Goal: Information Seeking & Learning: Find specific fact

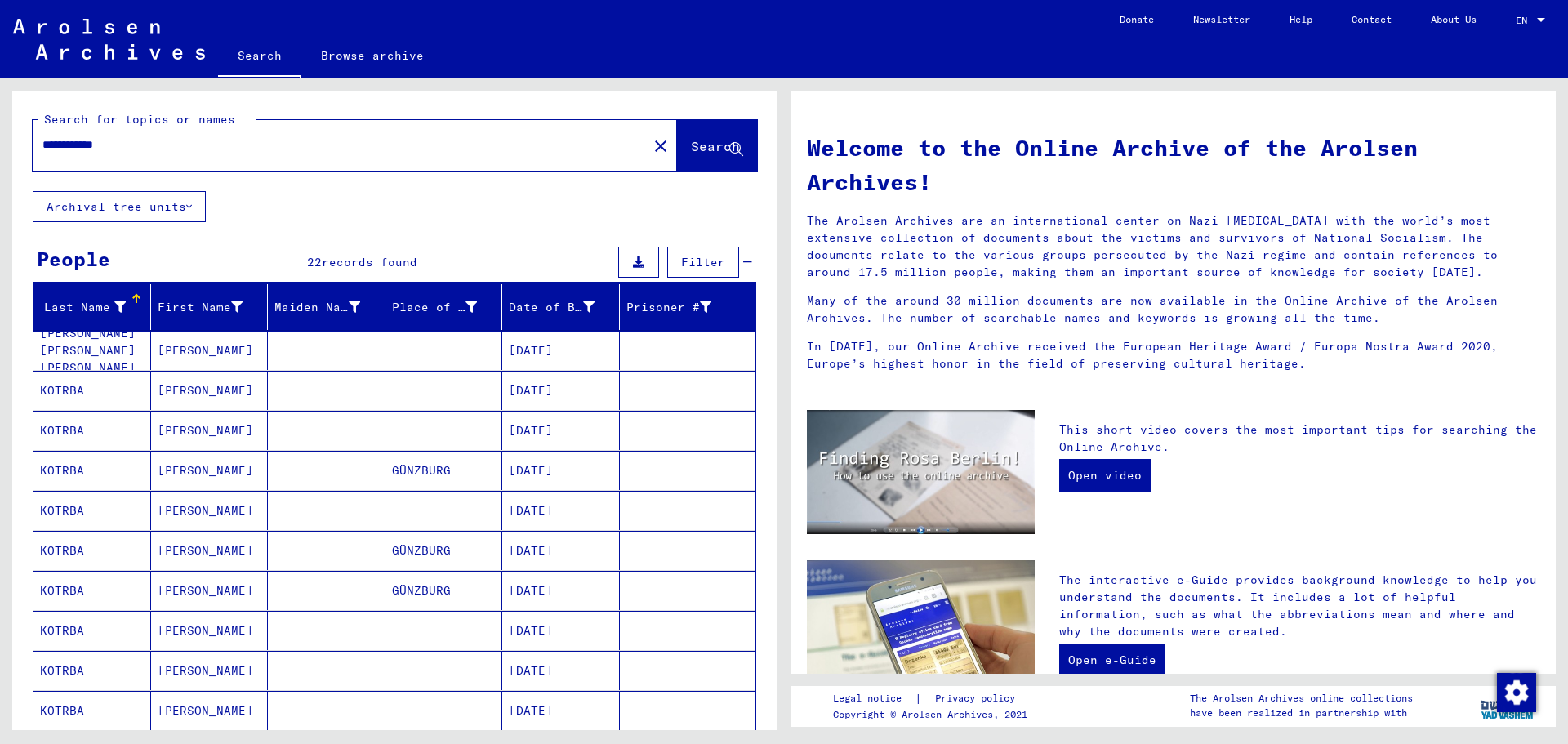
drag, startPoint x: 146, startPoint y: 152, endPoint x: 30, endPoint y: 143, distance: 116.3
click at [30, 143] on div "**********" at bounding box center [395, 141] width 765 height 101
paste input "text"
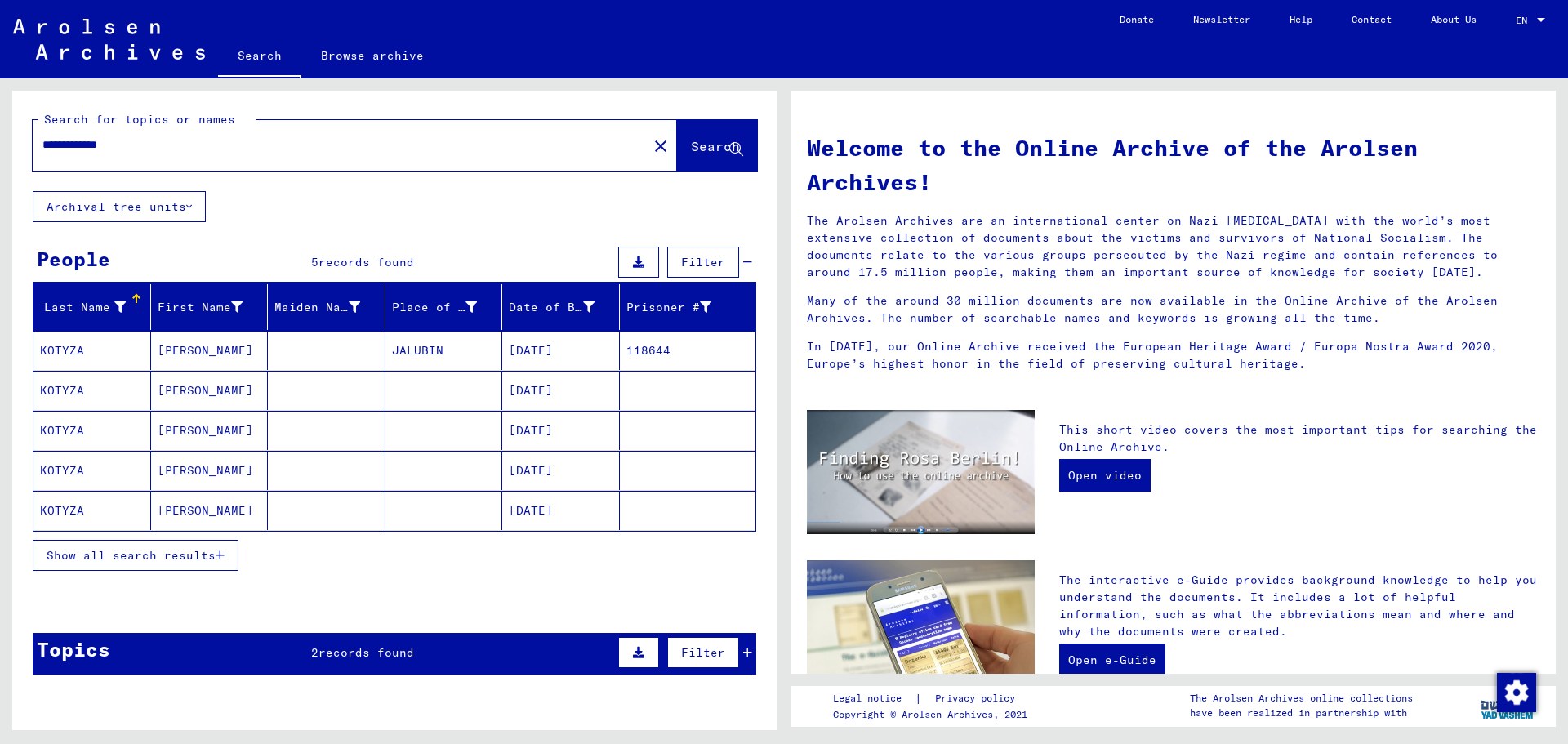
click at [564, 342] on mat-cell "[DATE]" at bounding box center [561, 350] width 117 height 39
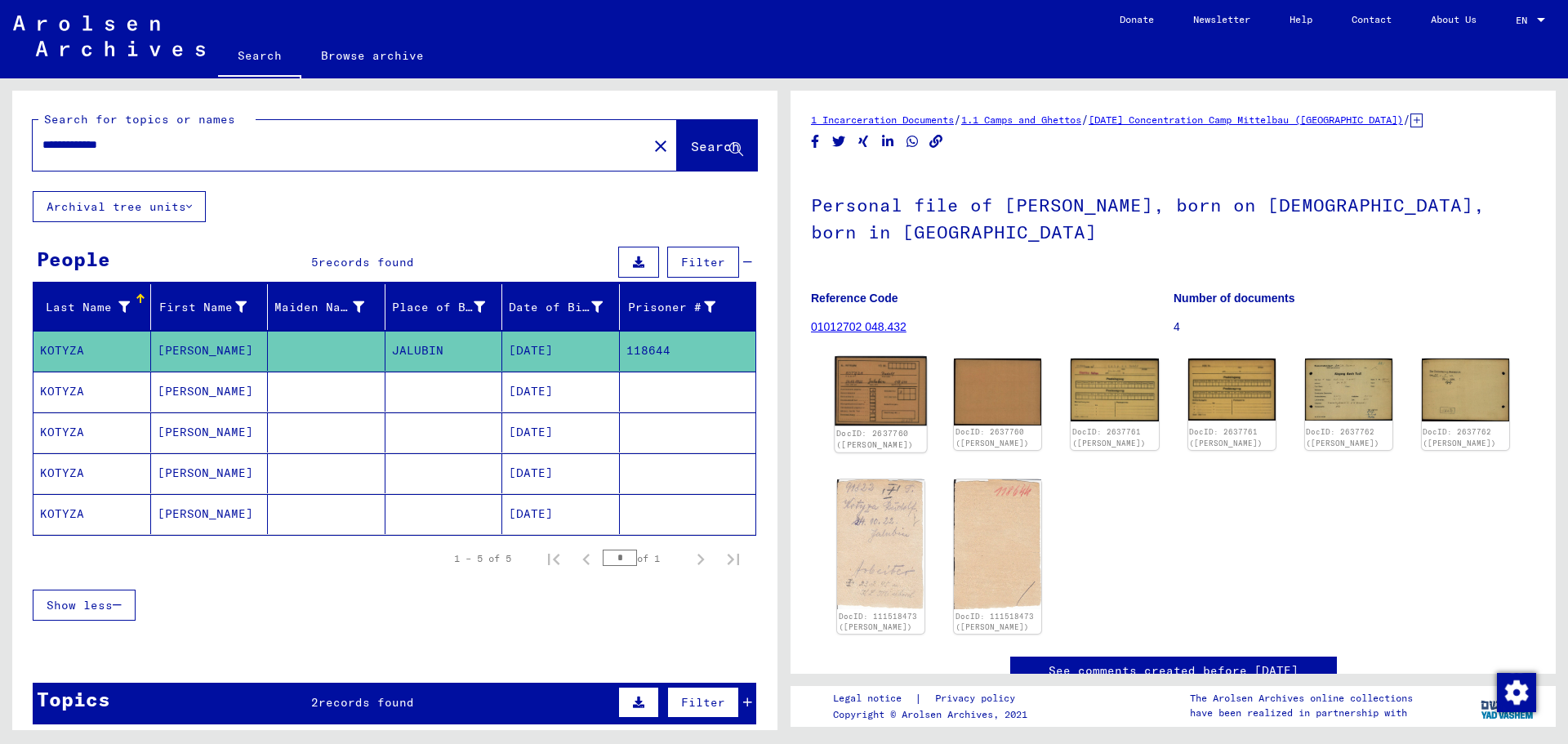
click at [857, 390] on img at bounding box center [881, 391] width 92 height 70
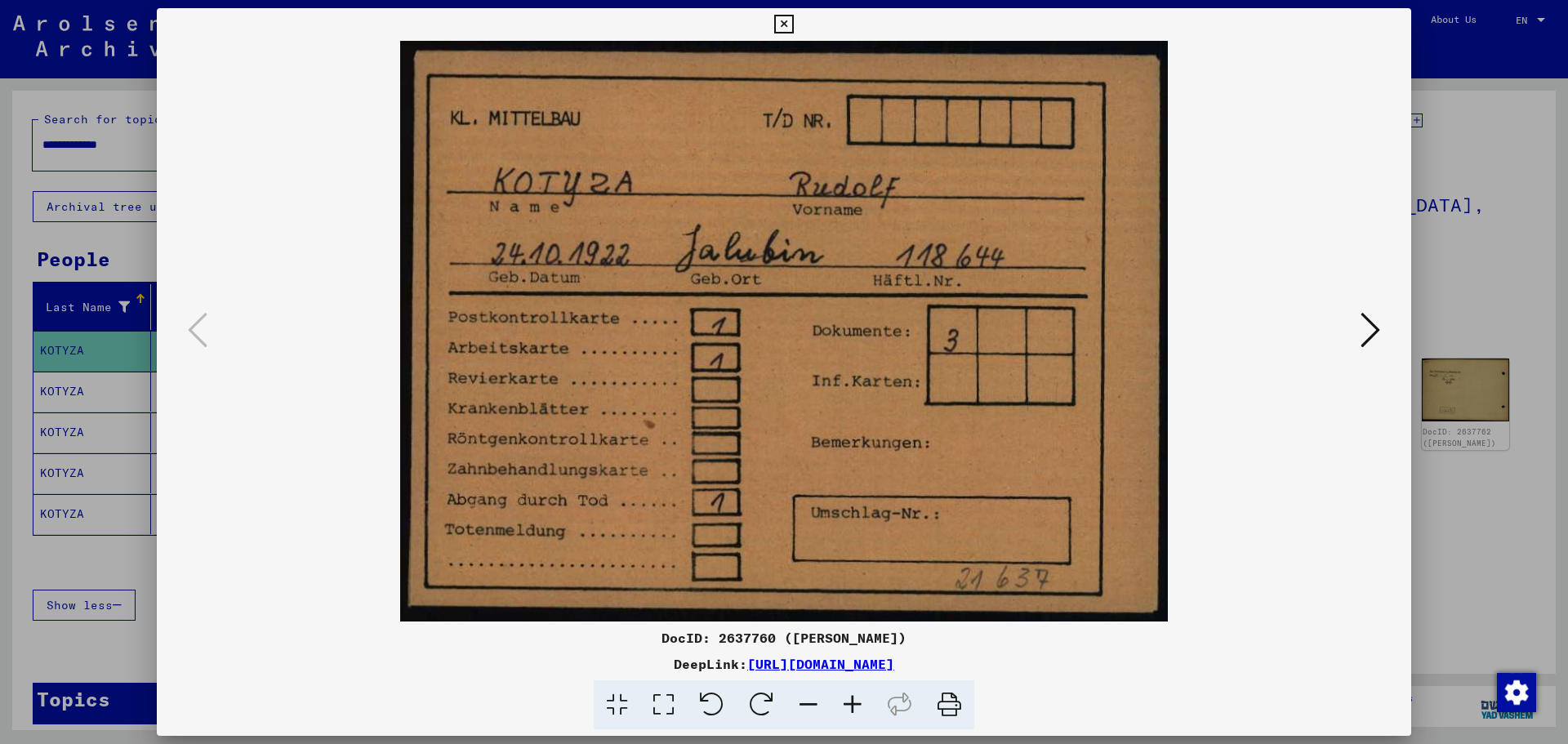
click at [1365, 331] on icon at bounding box center [1370, 330] width 20 height 39
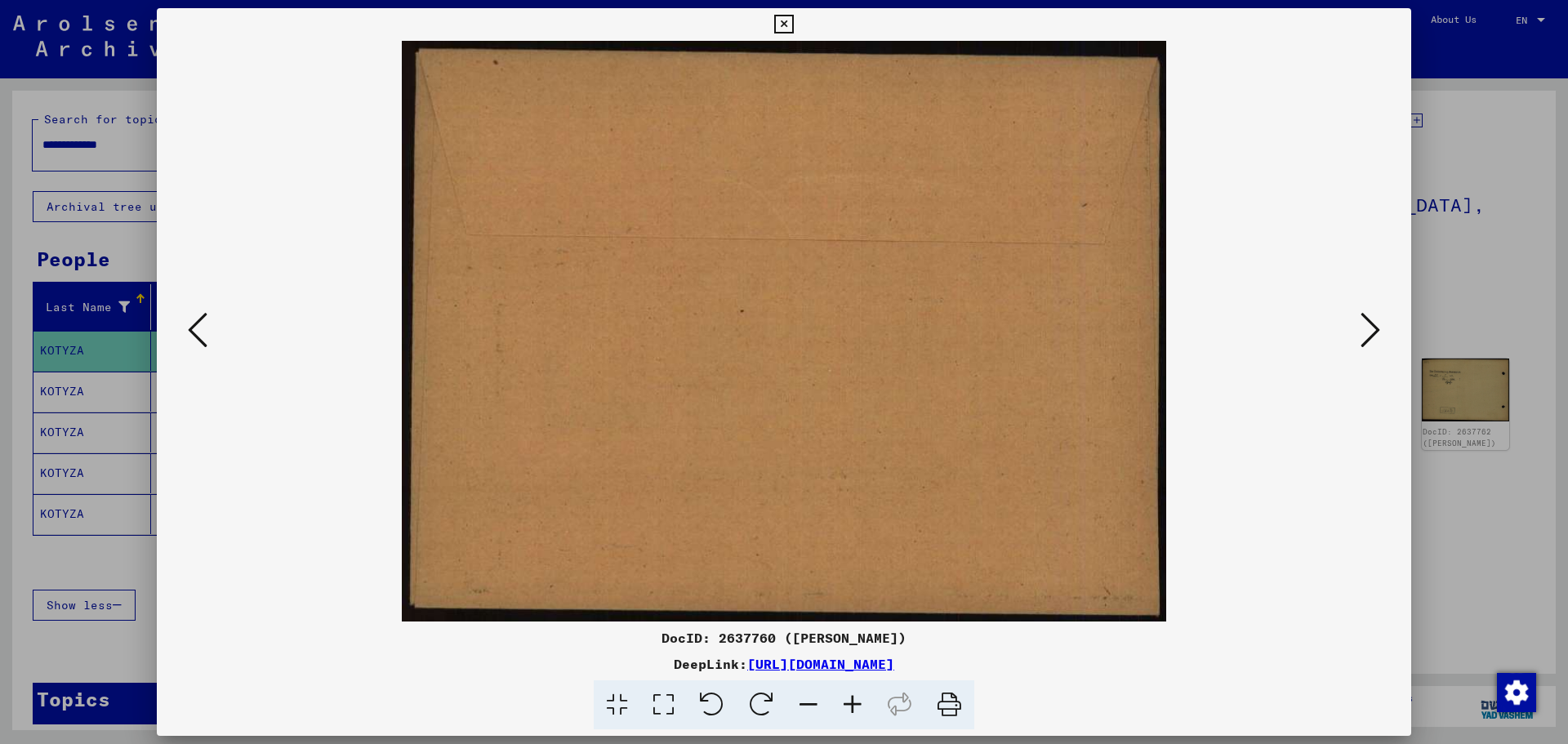
click at [1365, 331] on icon at bounding box center [1370, 330] width 20 height 39
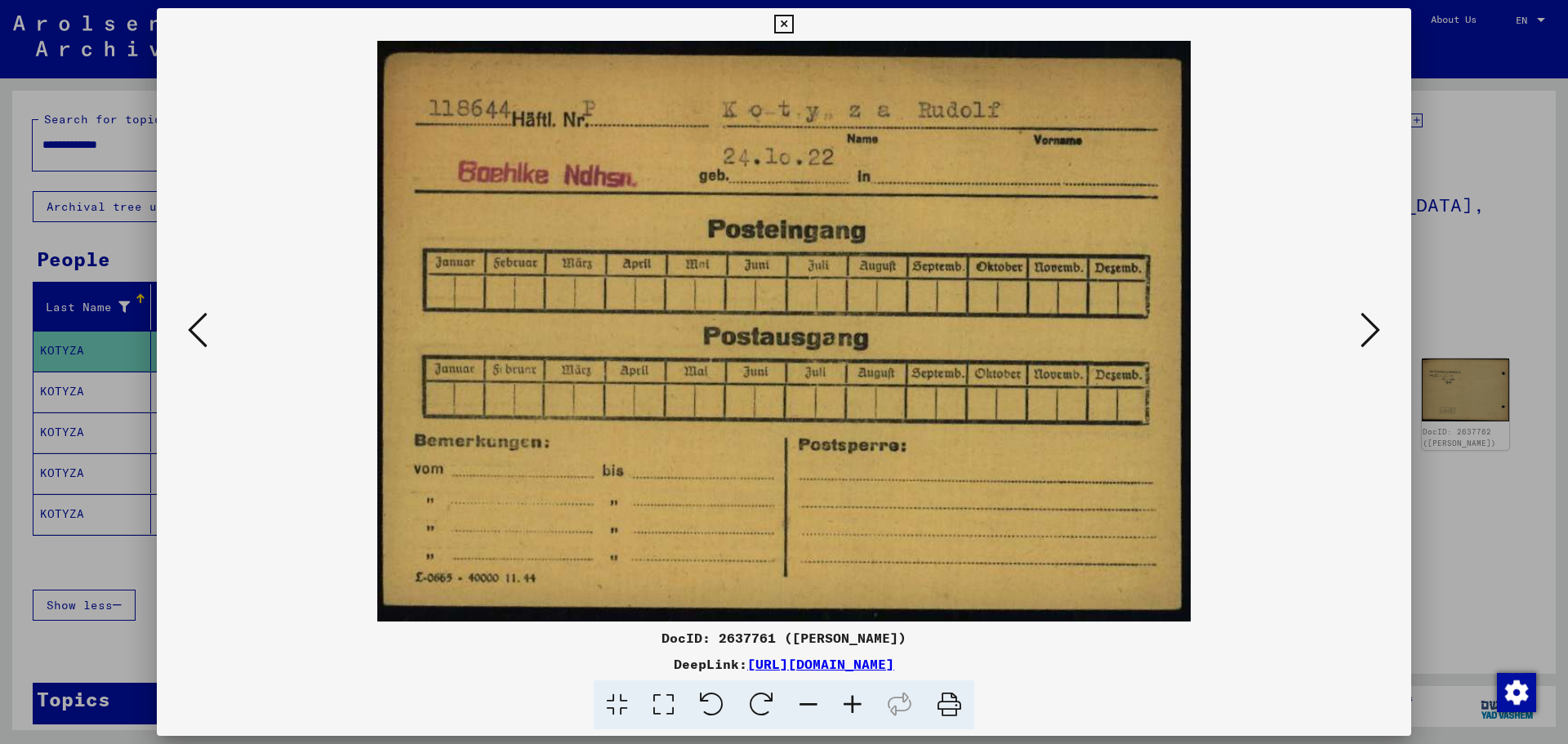
click at [1369, 329] on icon at bounding box center [1370, 330] width 20 height 39
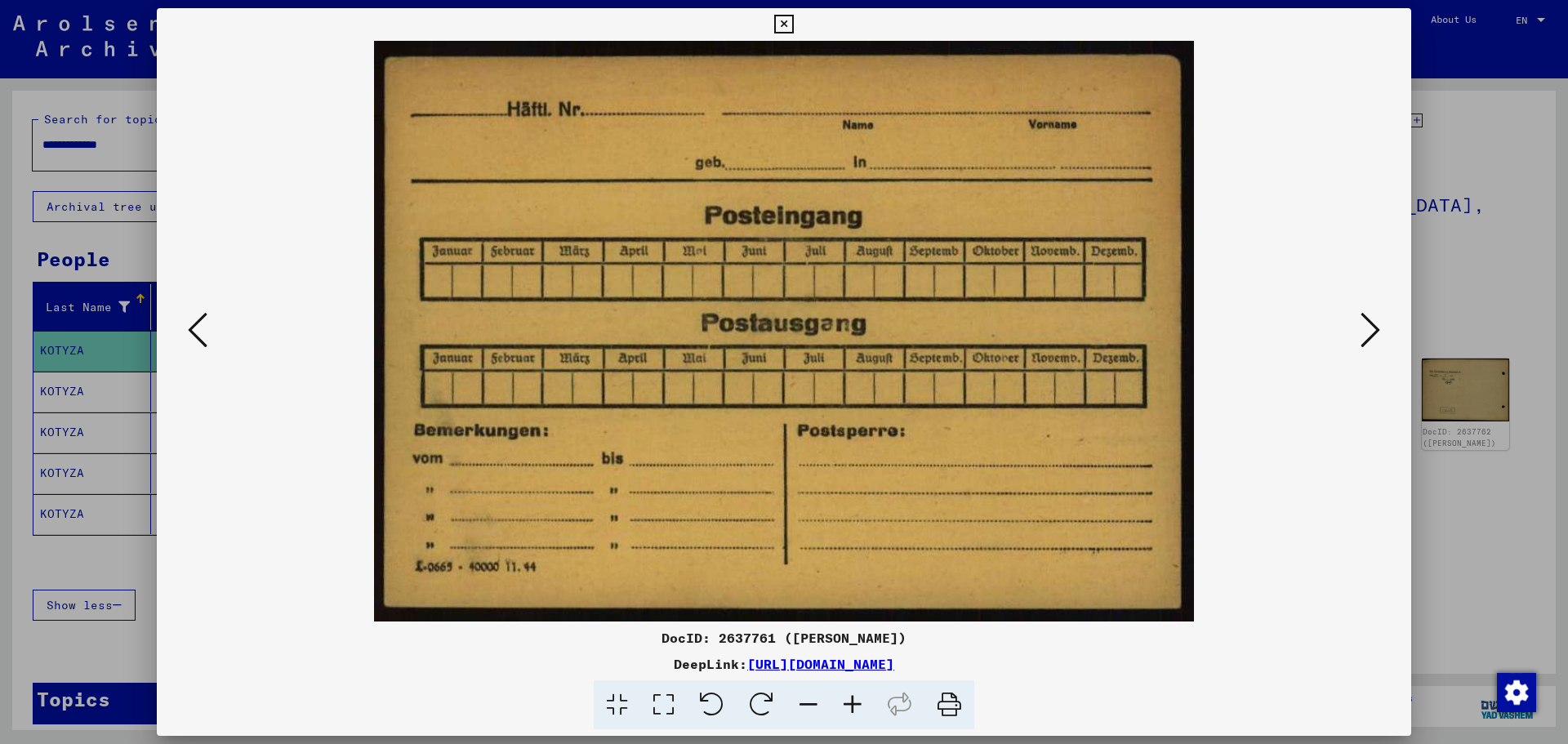
click at [1369, 329] on icon at bounding box center [1370, 330] width 20 height 39
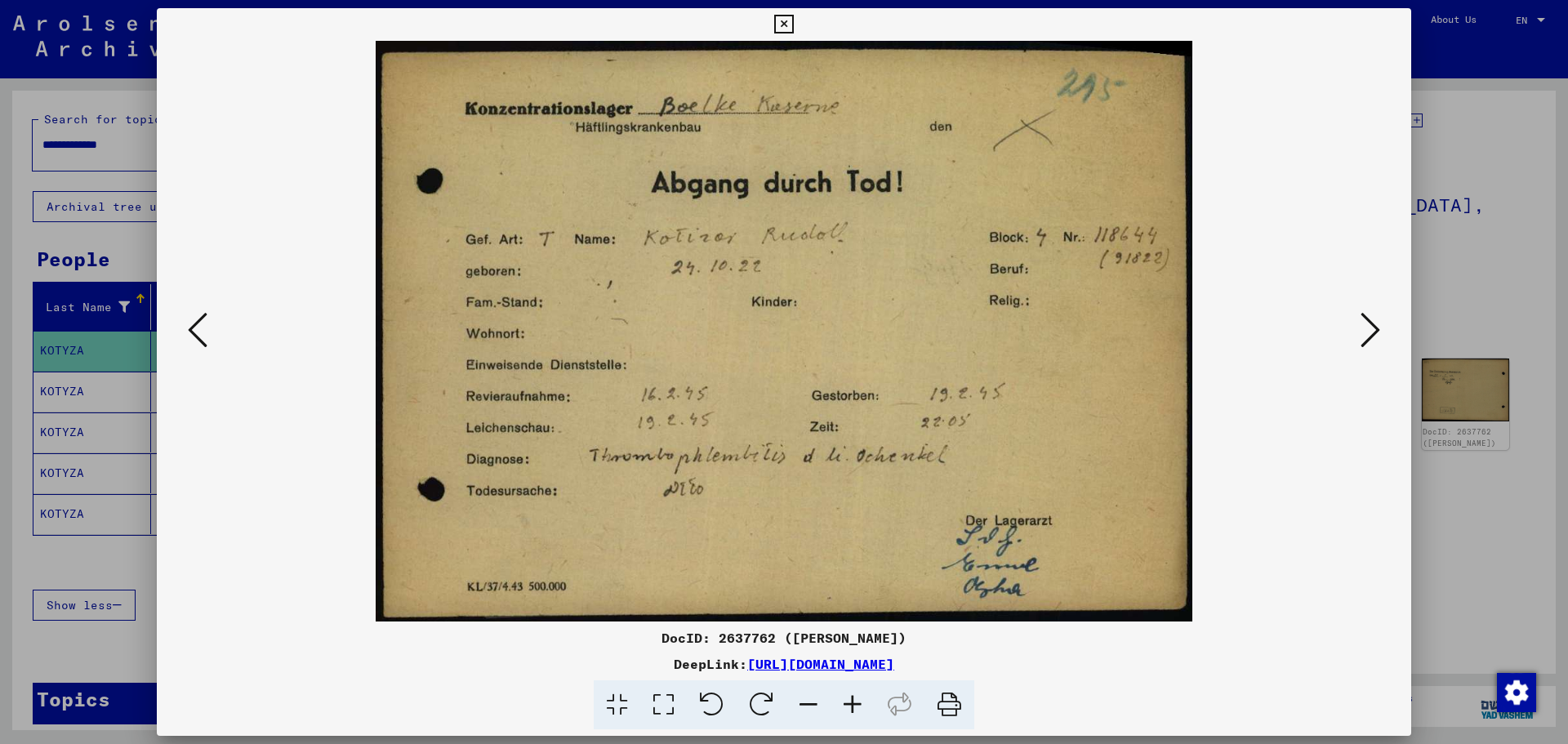
click at [1372, 328] on icon at bounding box center [1370, 330] width 20 height 39
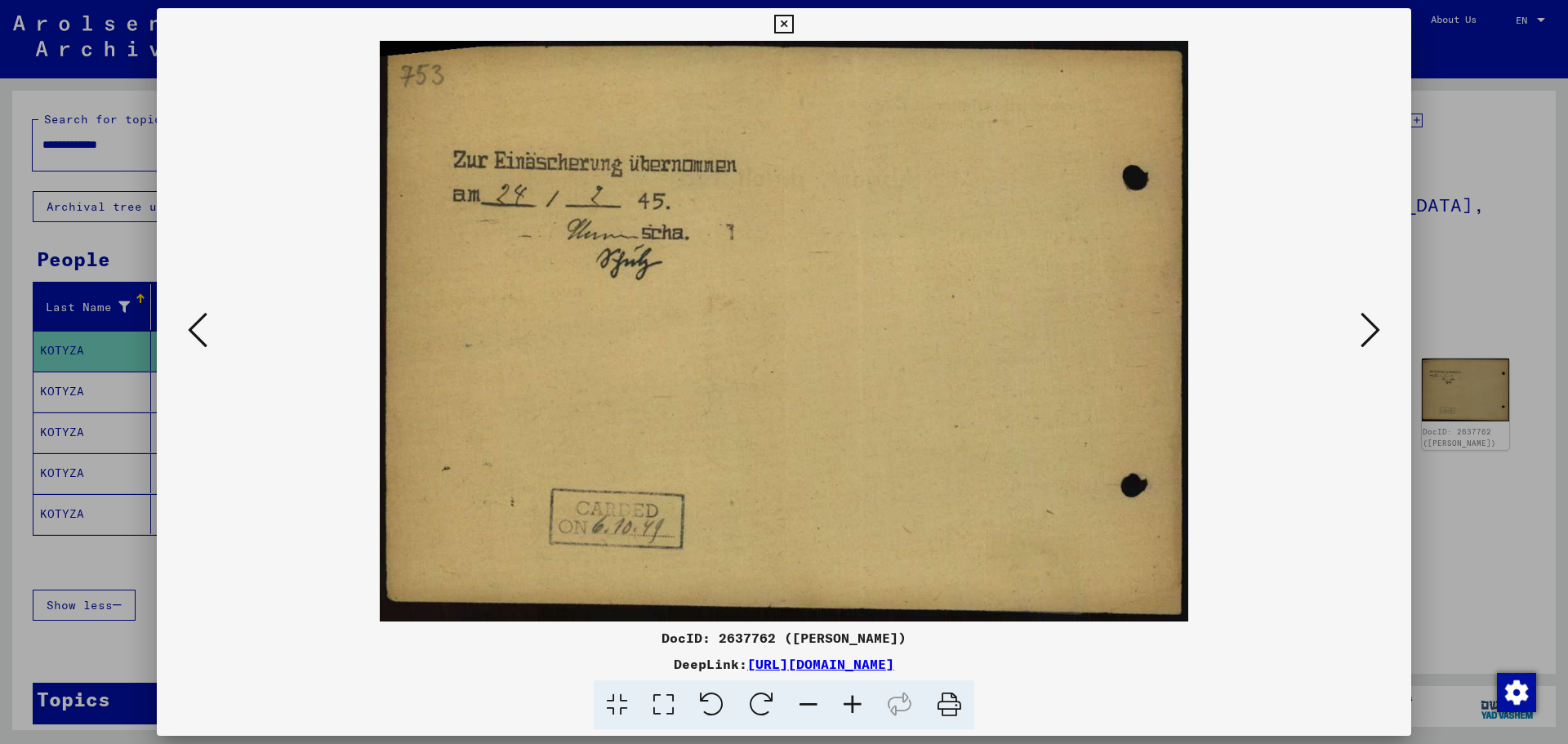
click at [1372, 328] on icon at bounding box center [1370, 330] width 20 height 39
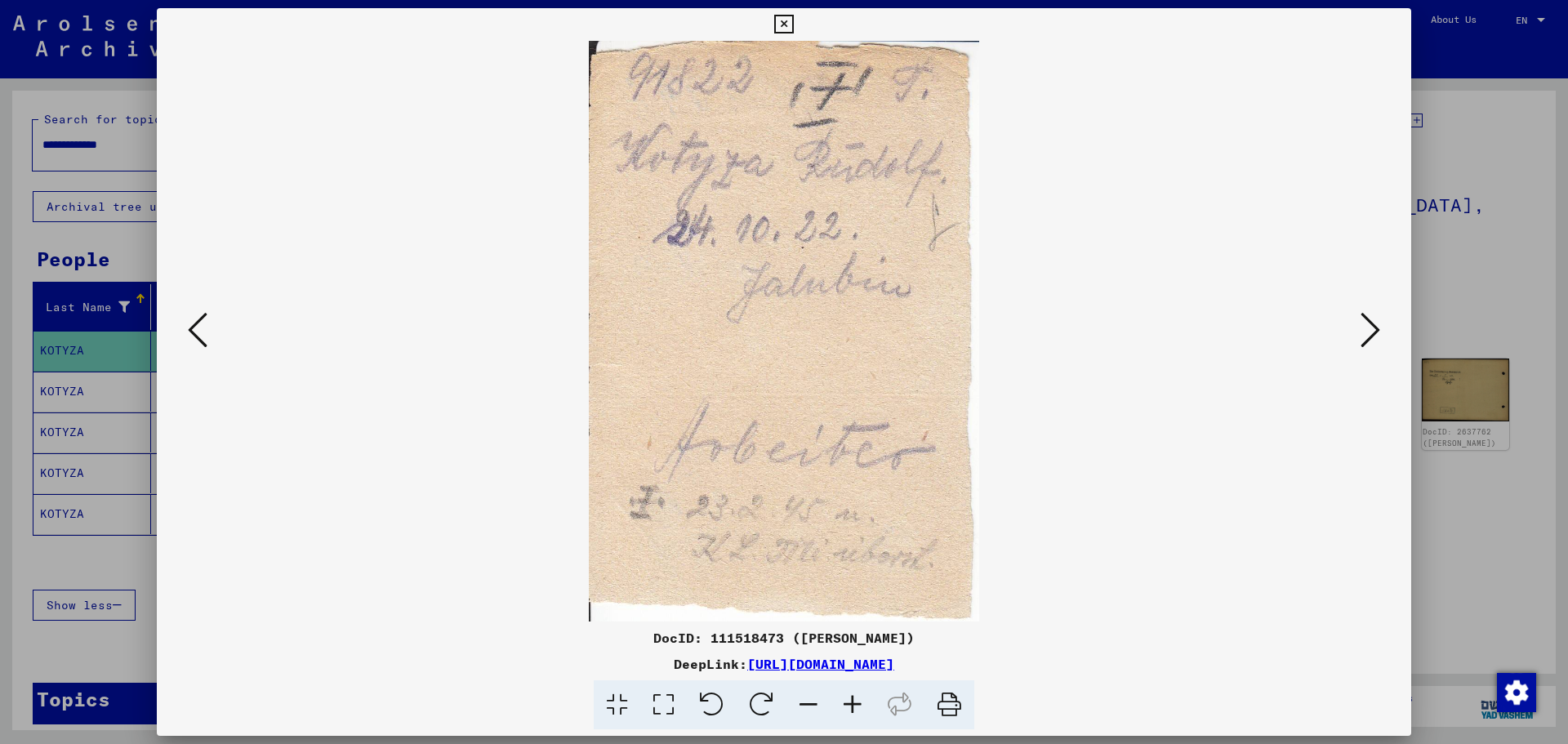
click at [1372, 328] on icon at bounding box center [1370, 330] width 20 height 39
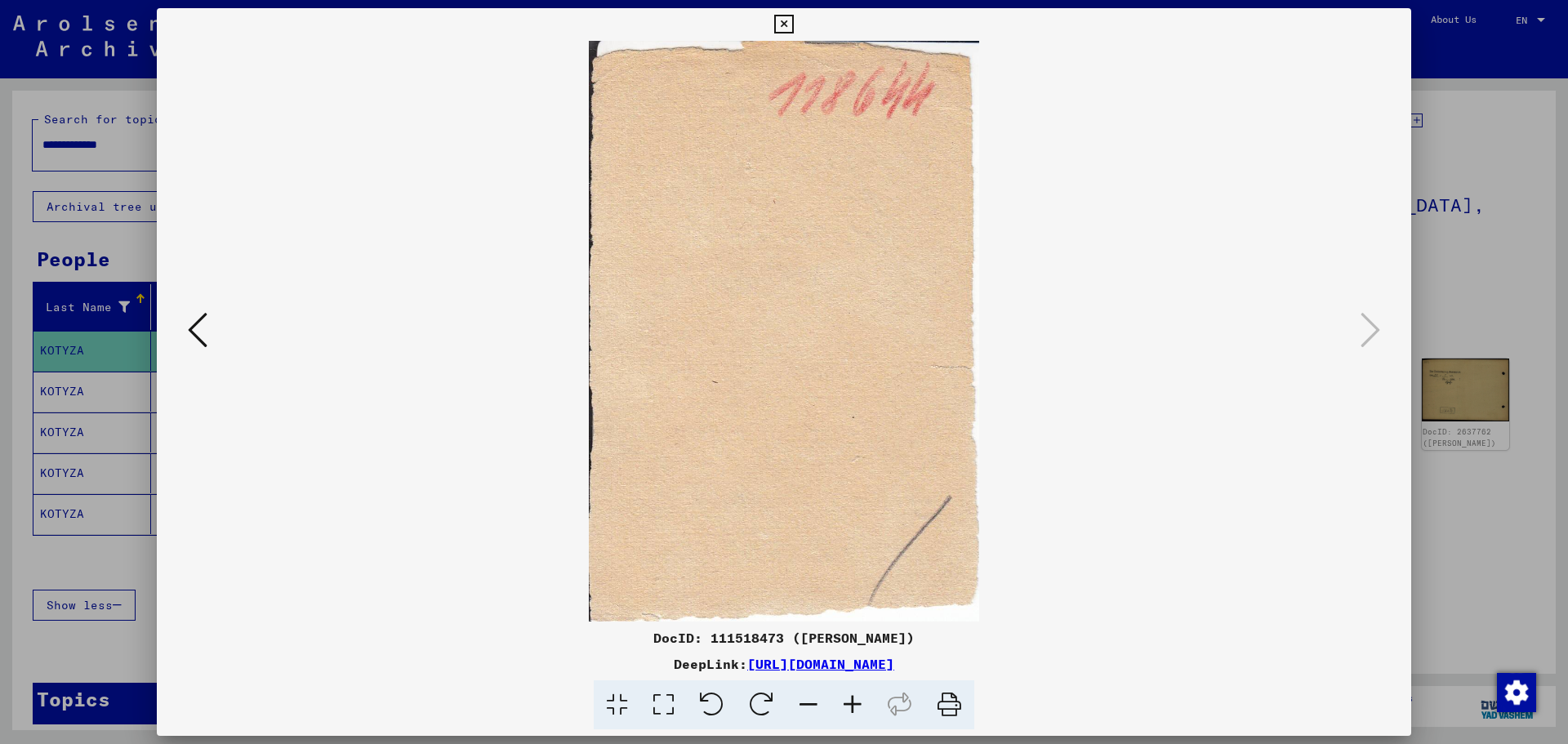
click at [198, 338] on icon at bounding box center [197, 330] width 20 height 39
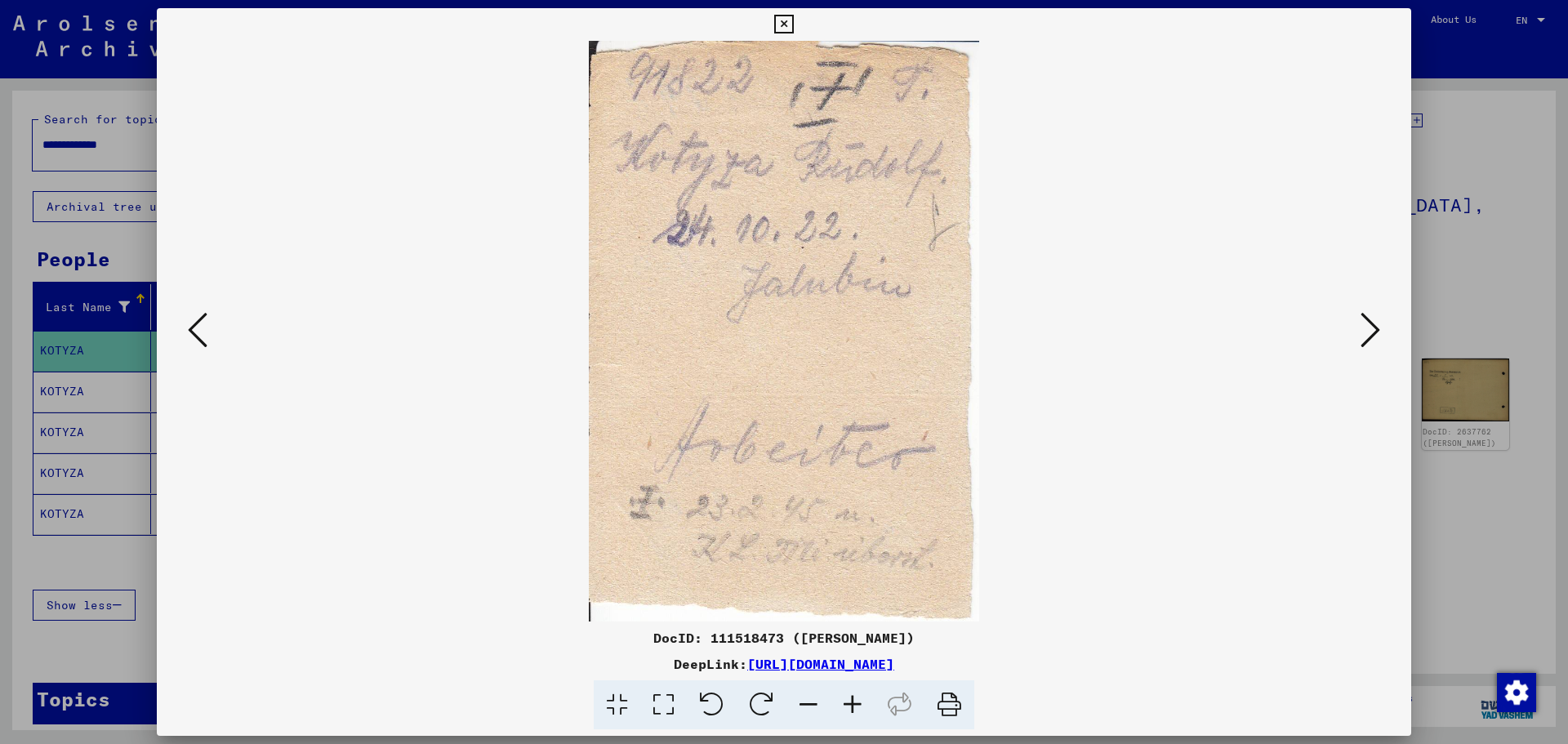
click at [1460, 562] on div at bounding box center [784, 372] width 1568 height 744
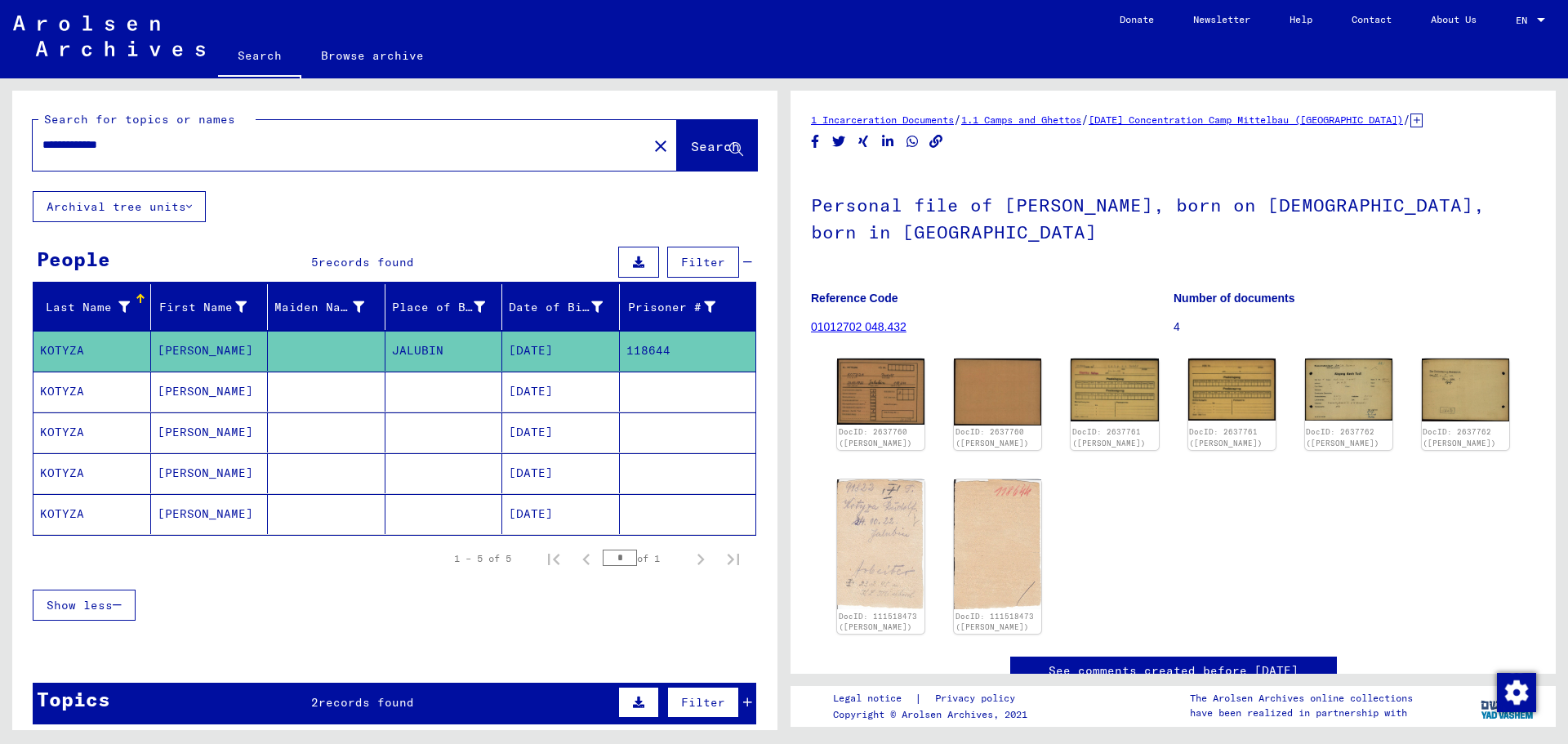
click at [530, 506] on mat-cell "[DATE]" at bounding box center [561, 514] width 117 height 40
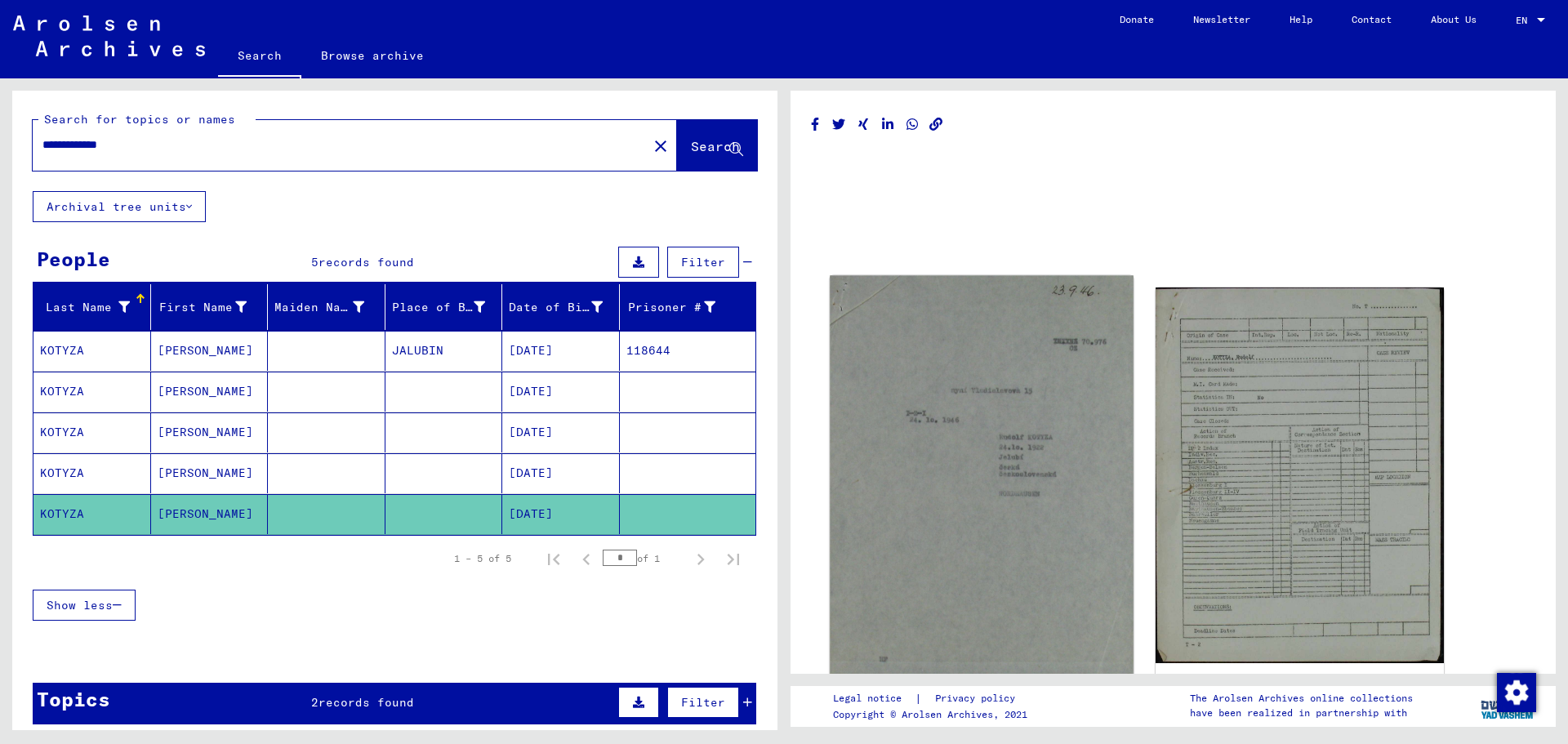
click at [999, 455] on img at bounding box center [981, 520] width 303 height 492
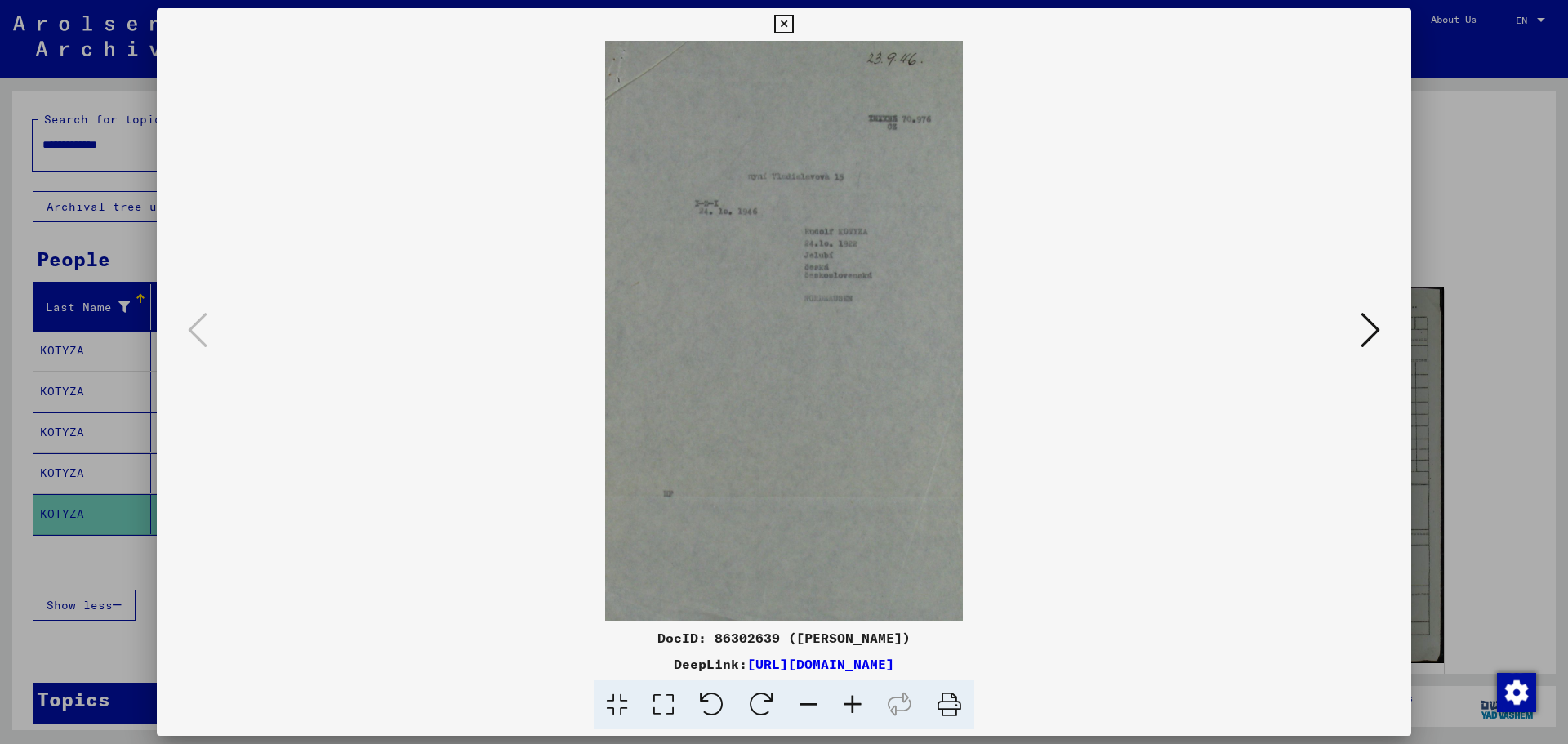
click at [1373, 328] on icon at bounding box center [1370, 330] width 20 height 39
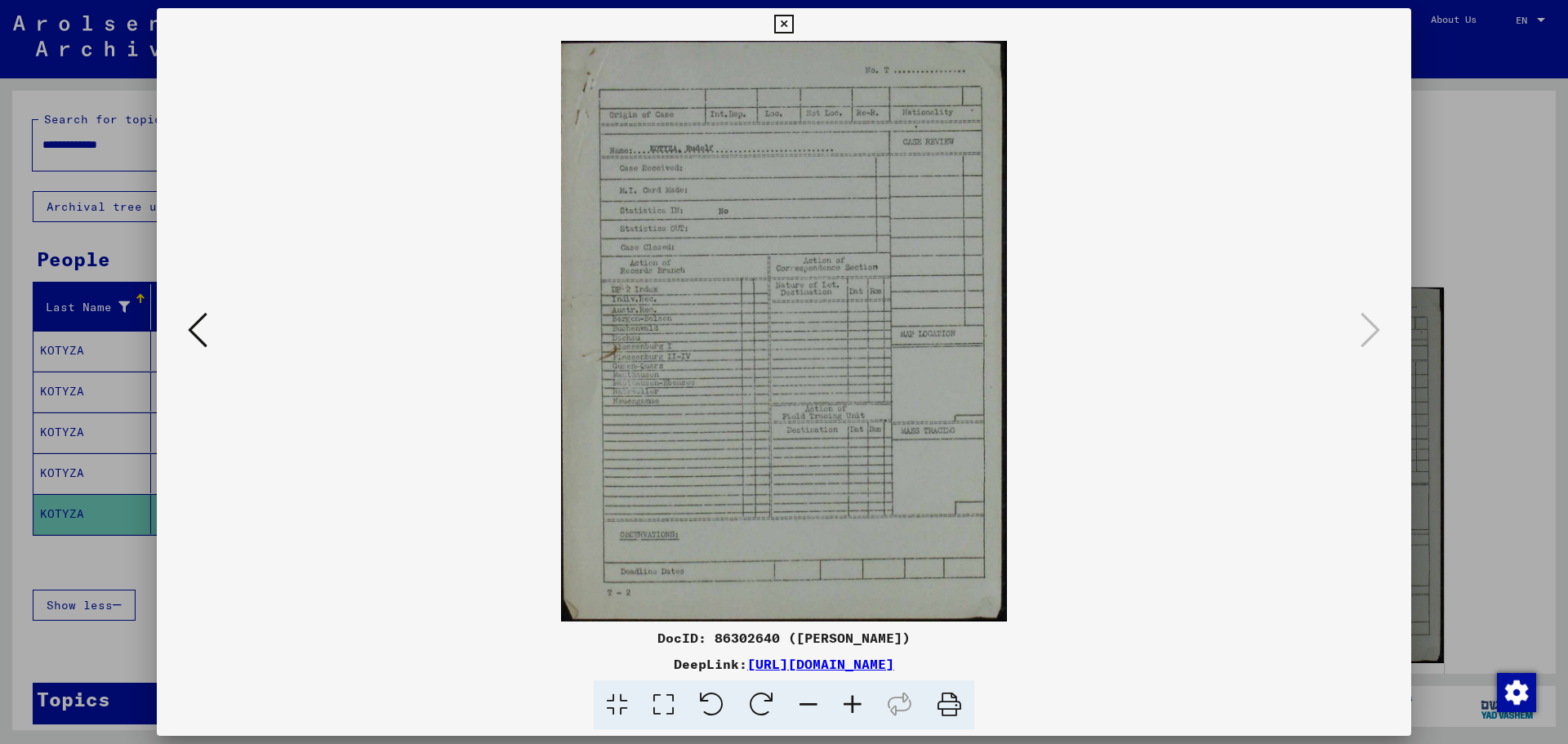
click at [189, 334] on icon at bounding box center [197, 330] width 20 height 39
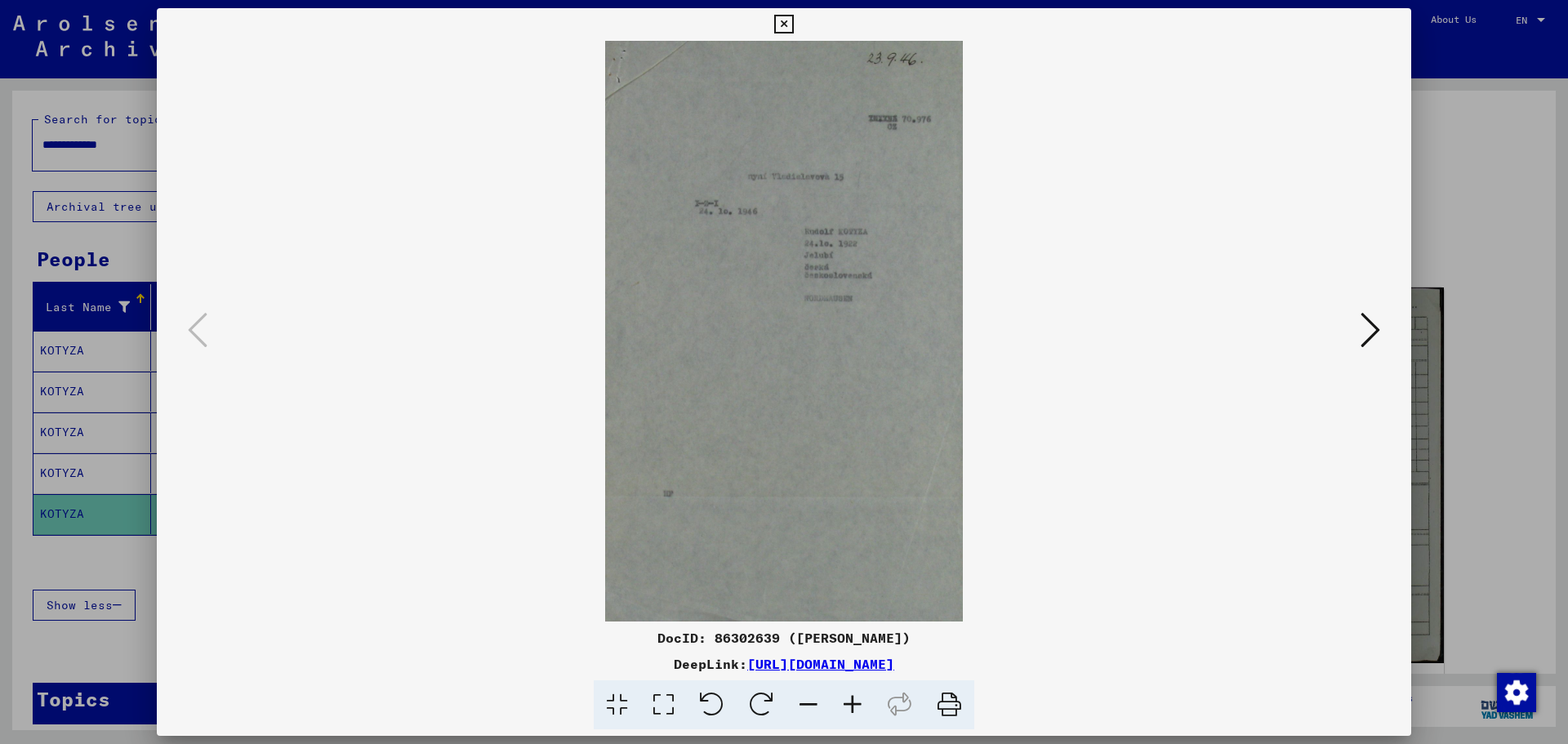
click at [1455, 352] on div at bounding box center [784, 372] width 1568 height 744
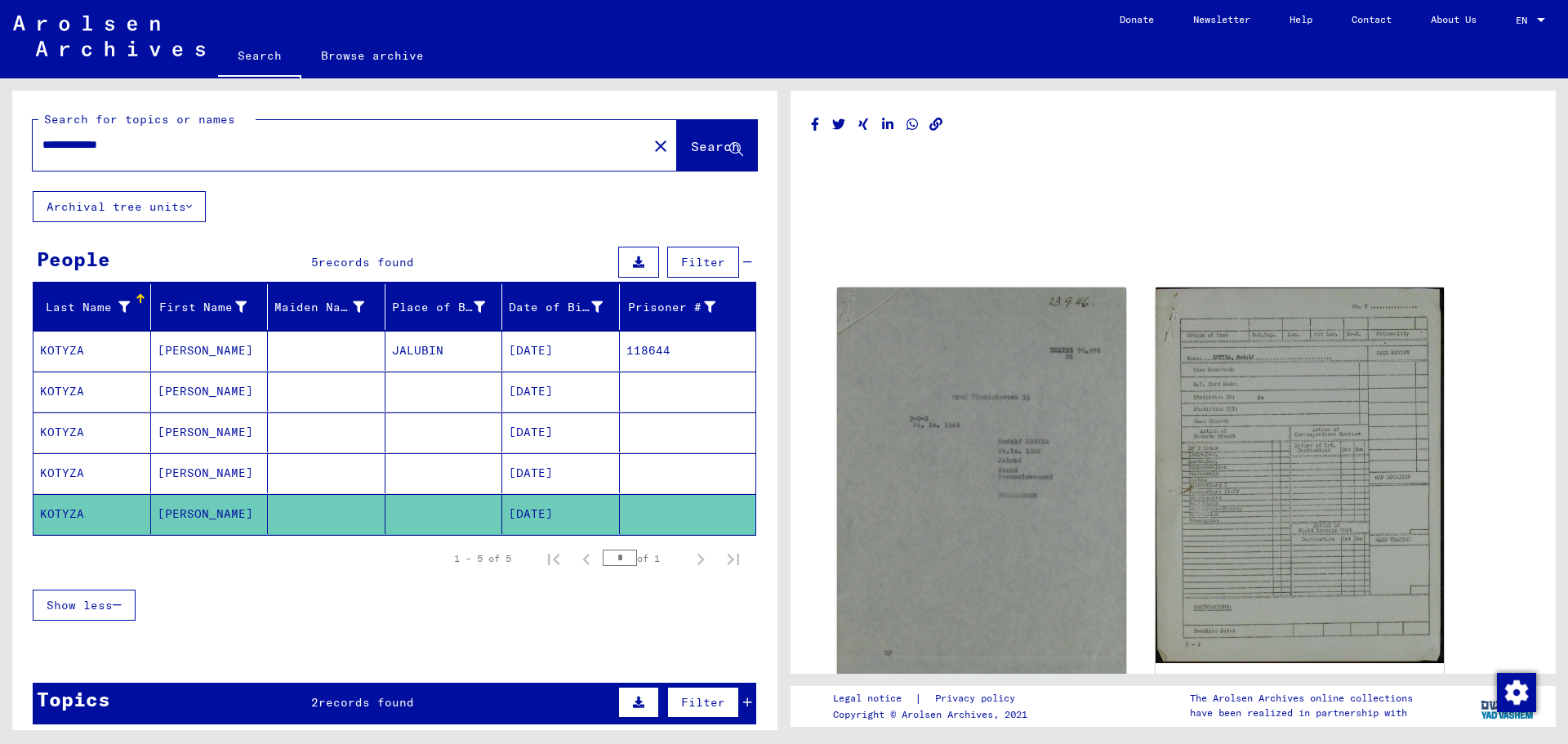
drag, startPoint x: 151, startPoint y: 146, endPoint x: 0, endPoint y: 141, distance: 151.1
click at [0, 141] on div "**********" at bounding box center [391, 404] width 784 height 652
paste input "text"
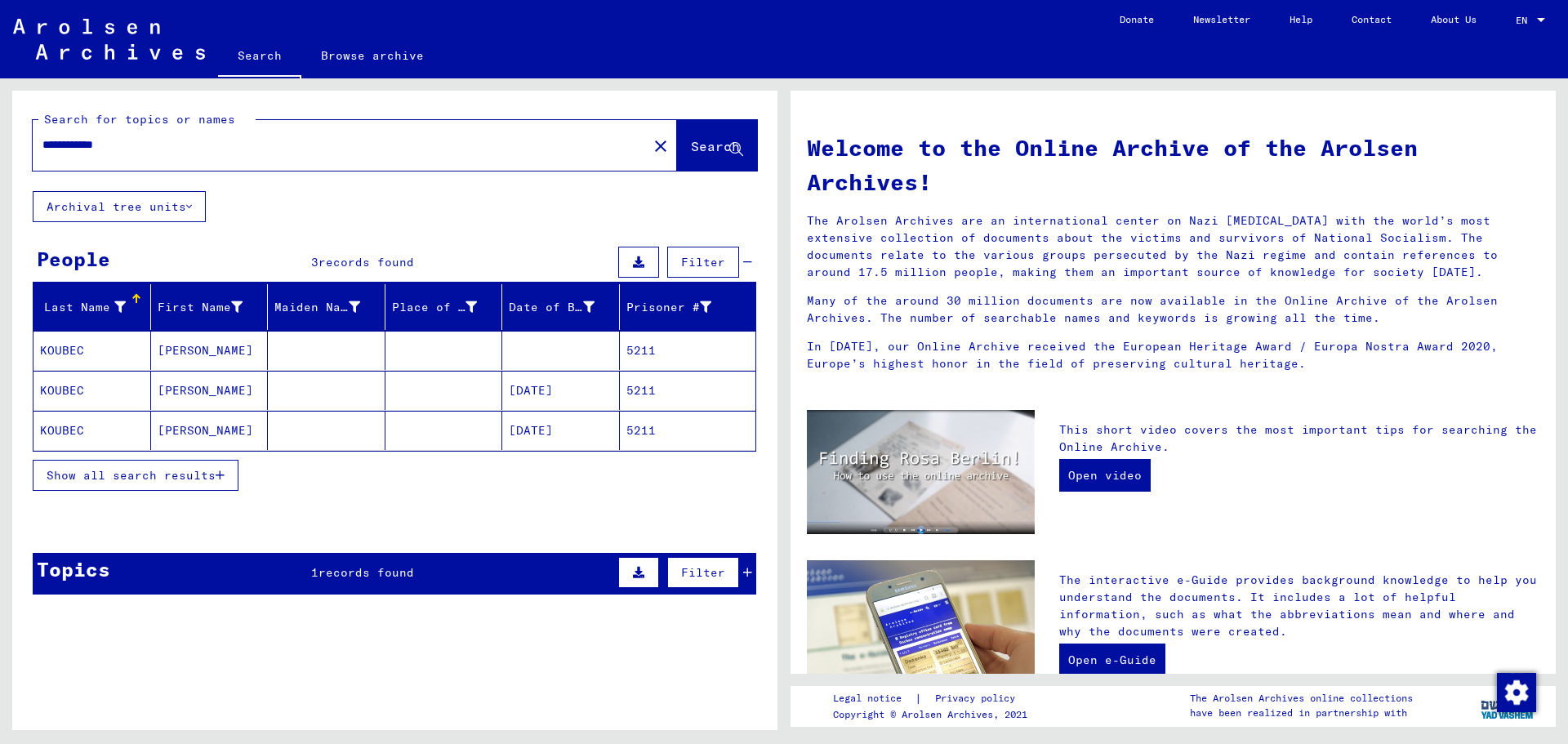
click at [117, 468] on span "Show all search results" at bounding box center [131, 475] width 169 height 15
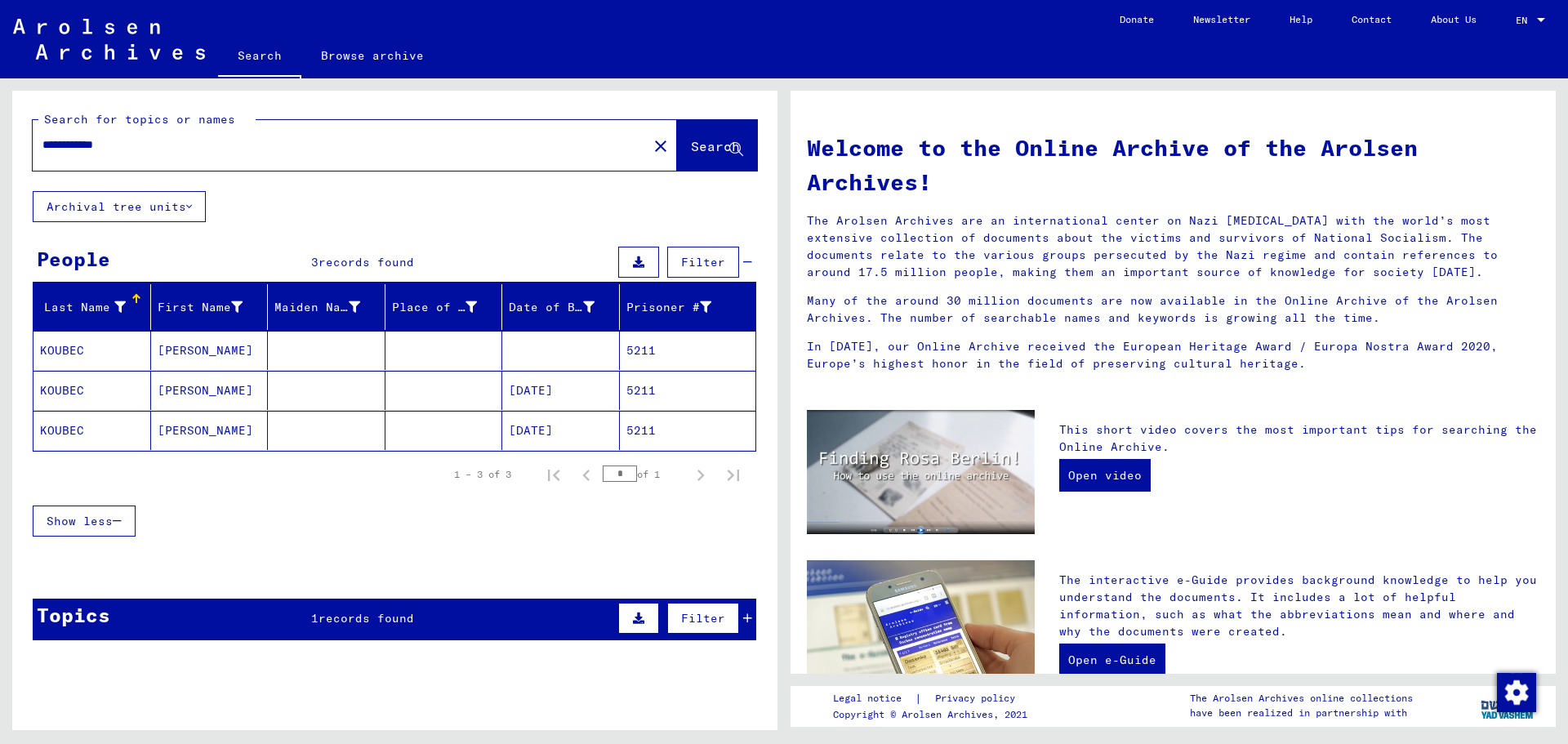
click at [620, 345] on mat-cell "5211" at bounding box center [688, 350] width 137 height 39
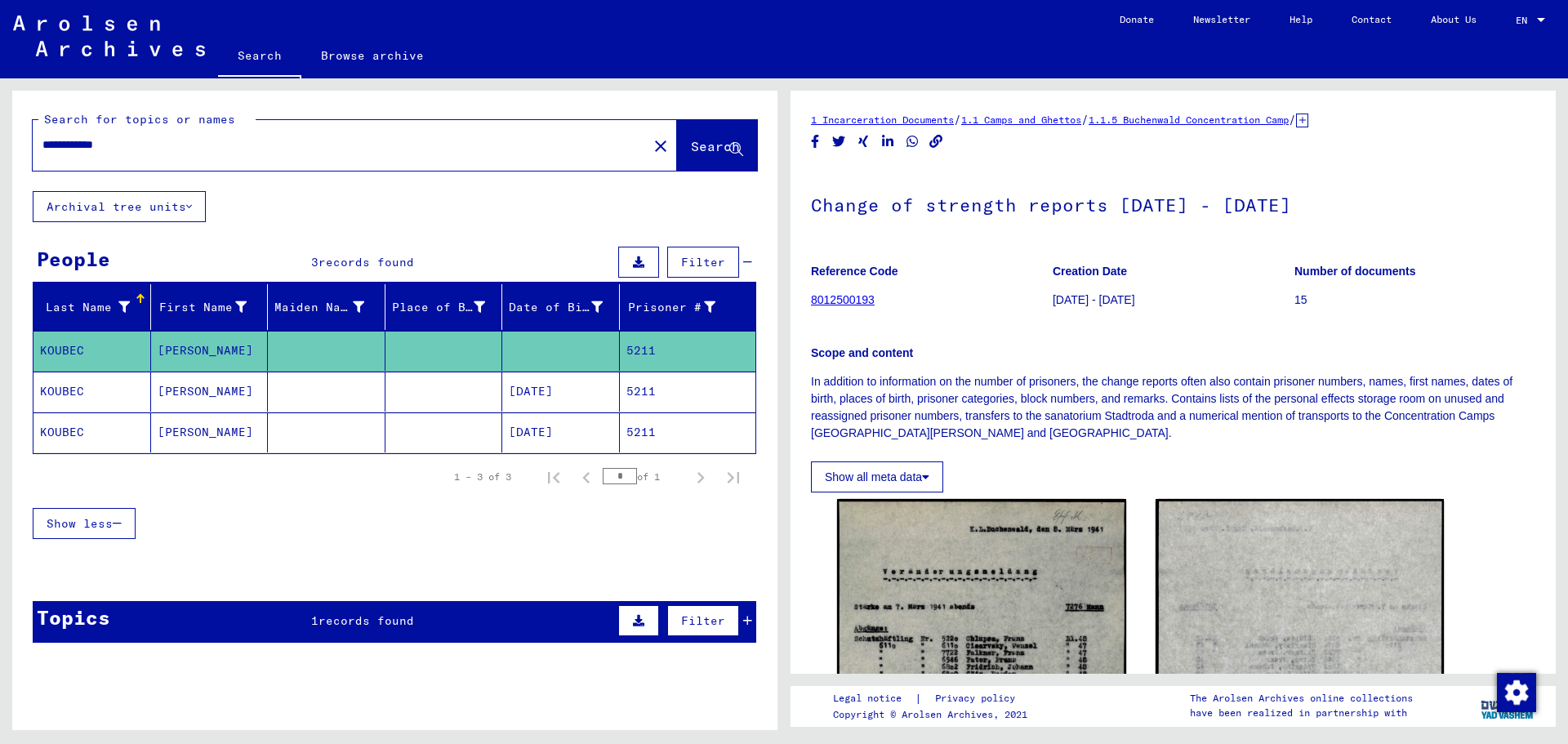
click at [551, 391] on mat-cell "[DATE]" at bounding box center [561, 392] width 117 height 40
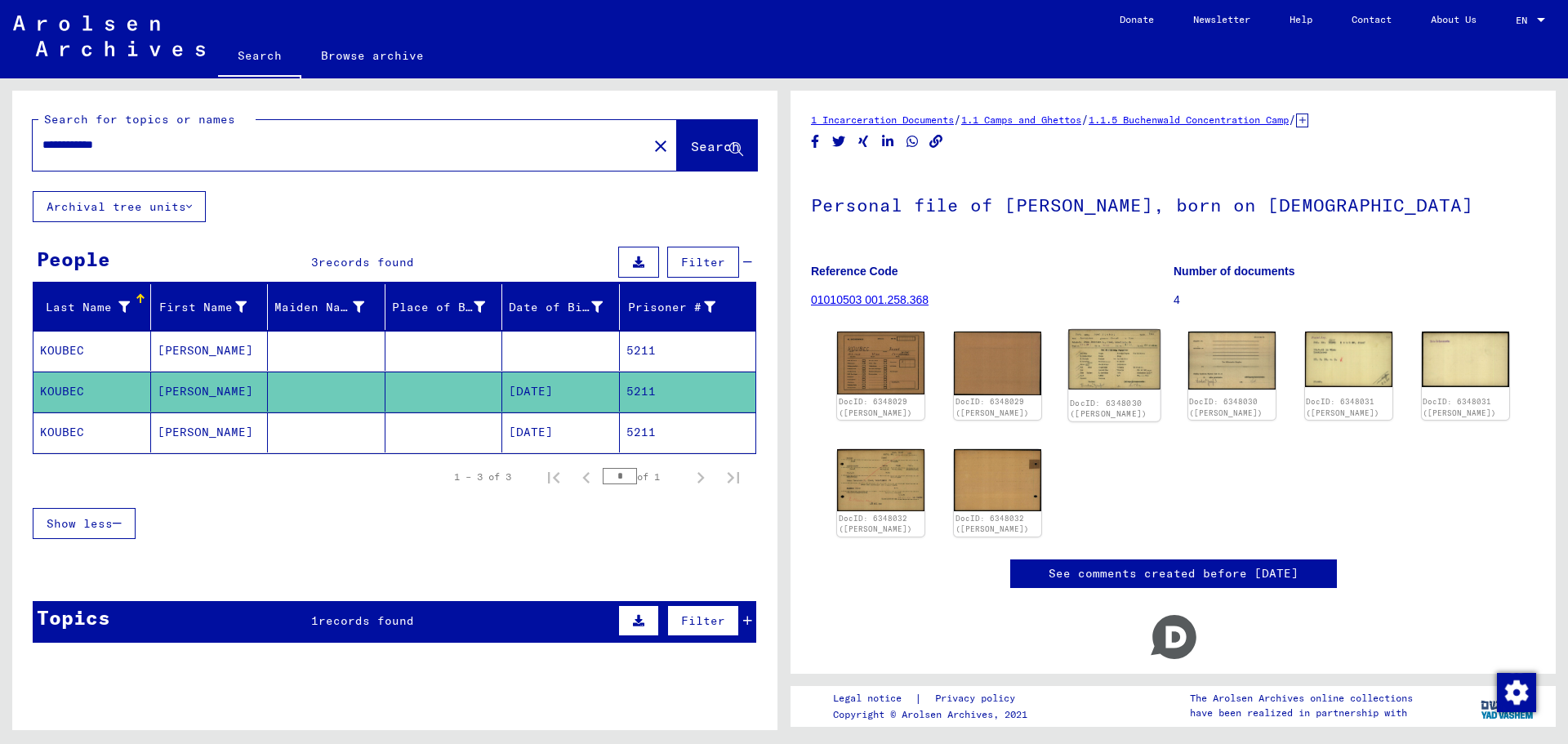
click at [1132, 361] on img at bounding box center [1115, 359] width 92 height 60
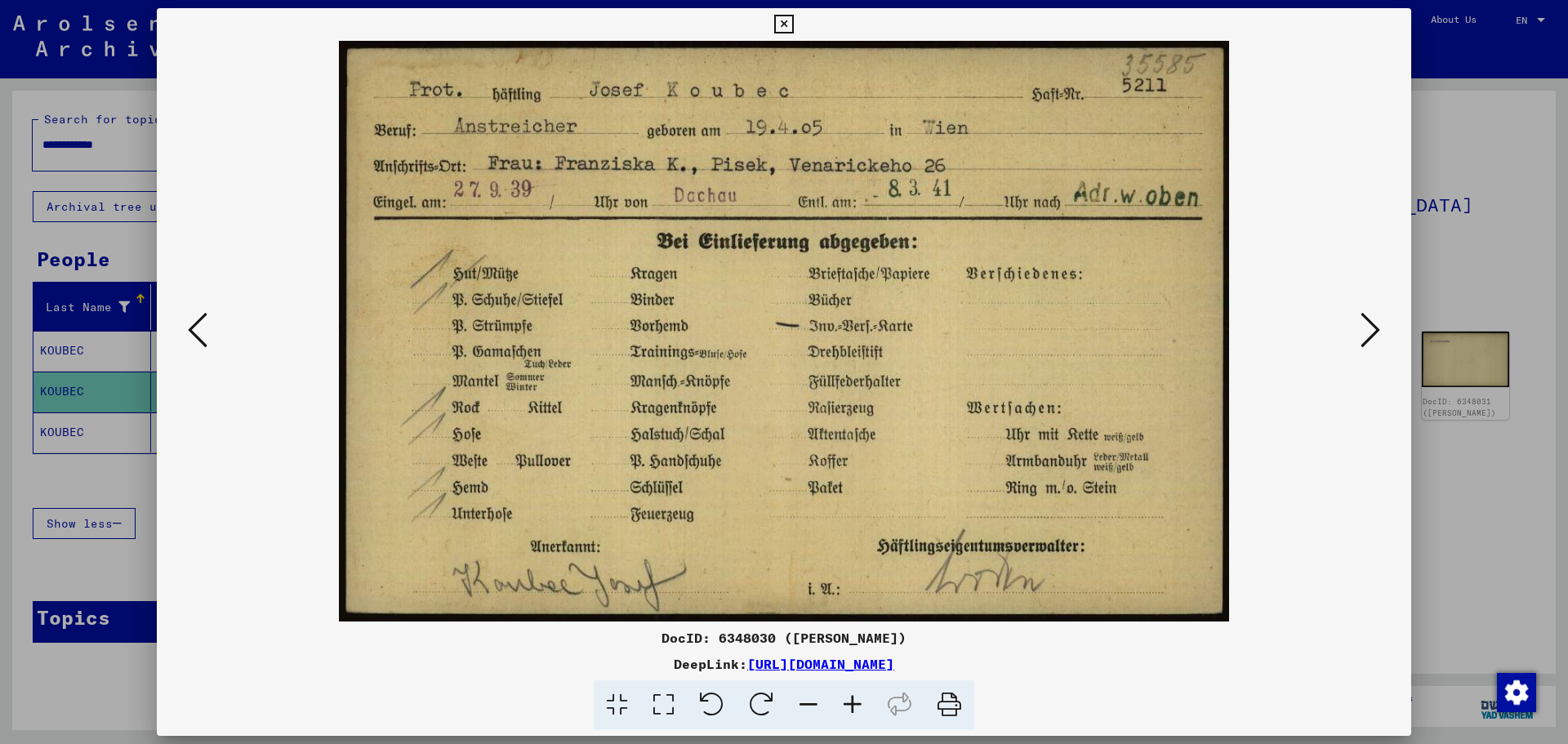
click at [1378, 330] on icon at bounding box center [1370, 330] width 20 height 39
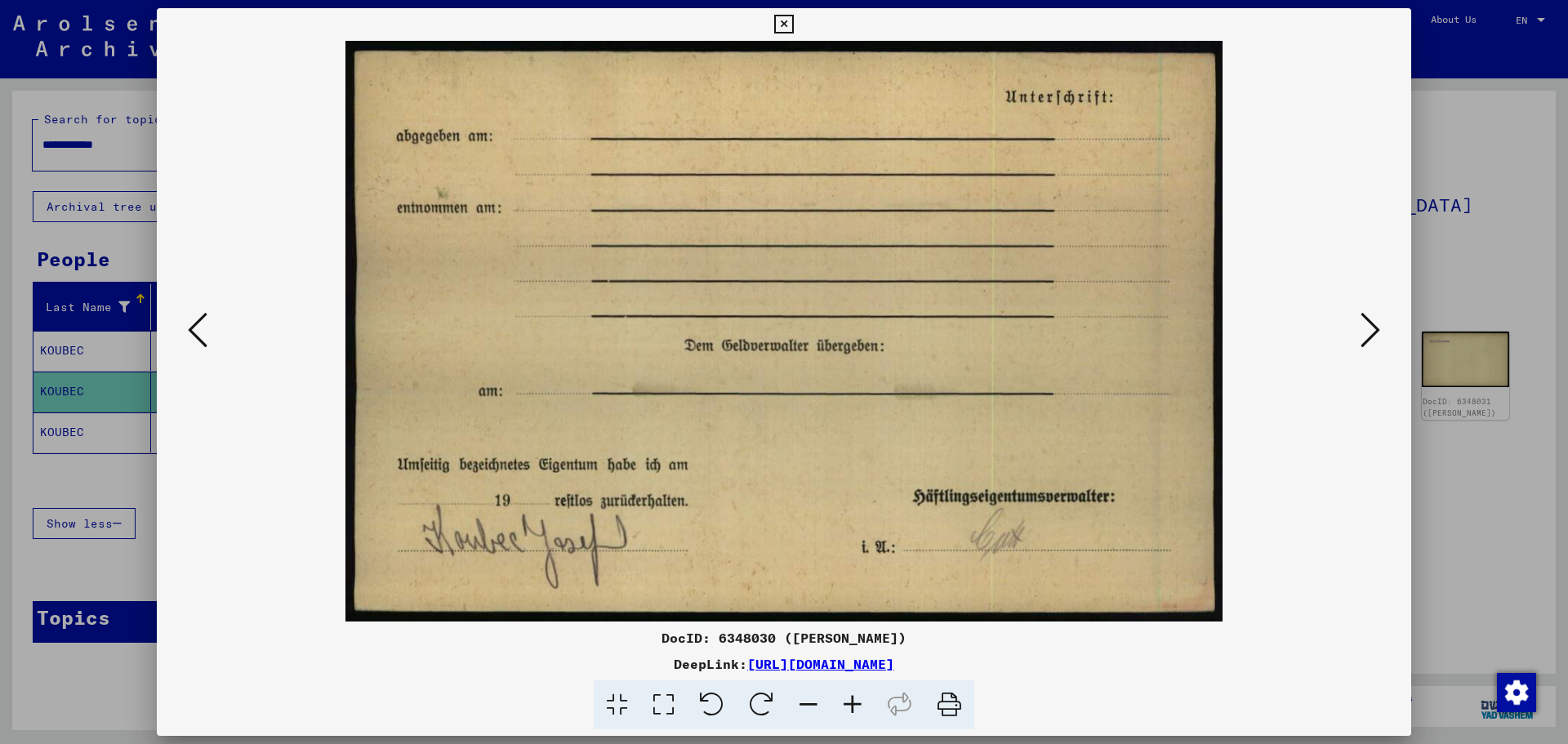
click at [1378, 330] on icon at bounding box center [1370, 330] width 20 height 39
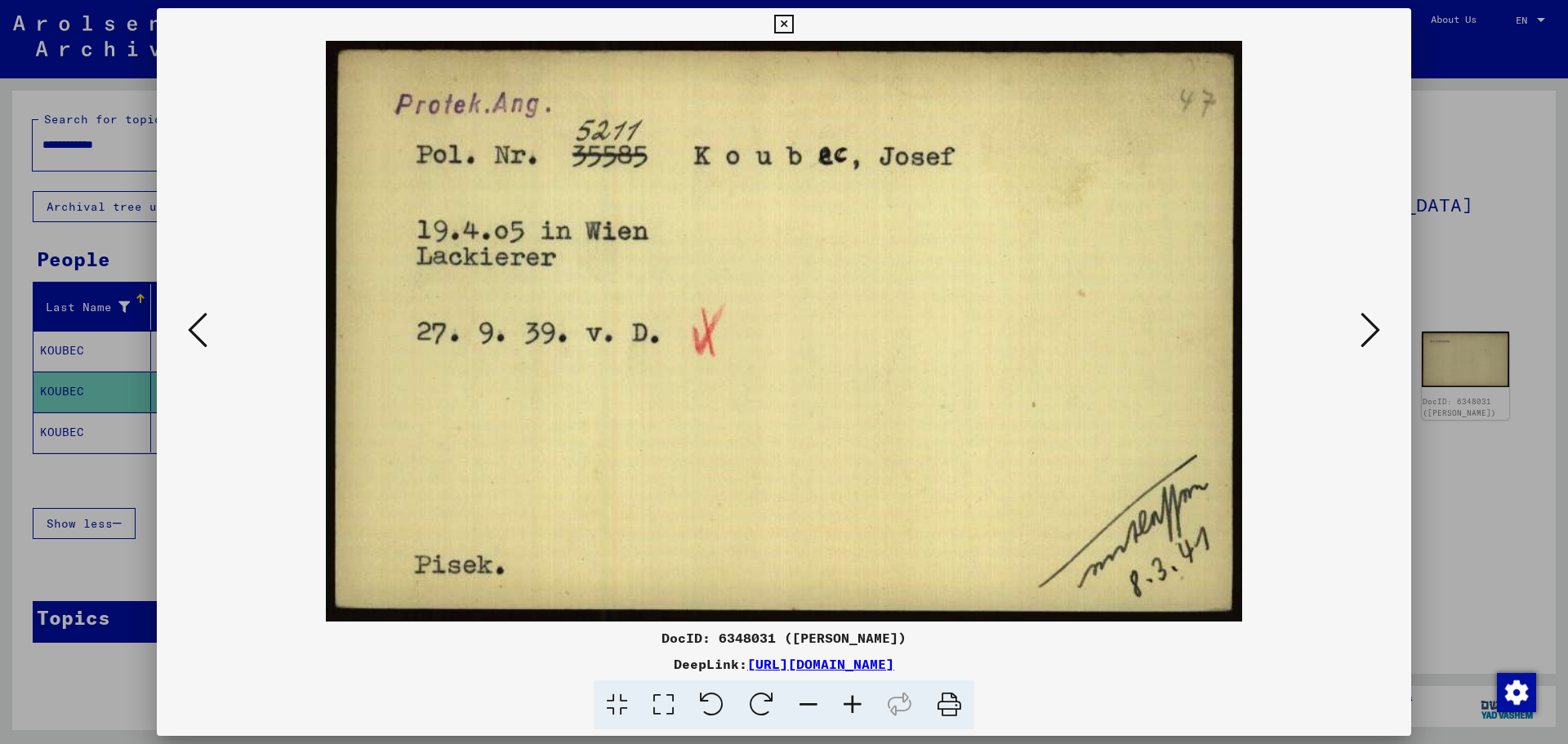
click at [1373, 330] on icon at bounding box center [1370, 330] width 20 height 39
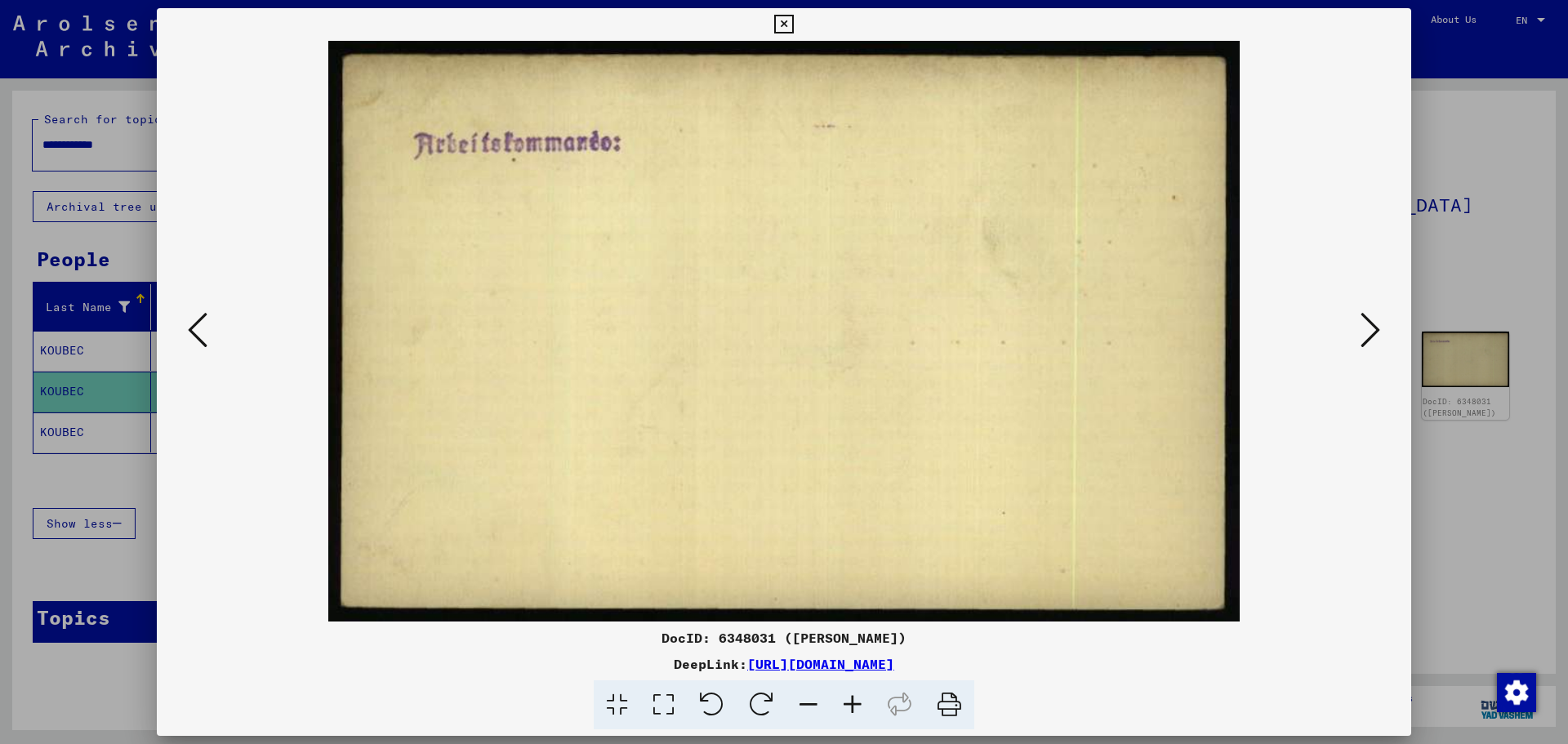
click at [1373, 330] on icon at bounding box center [1370, 330] width 20 height 39
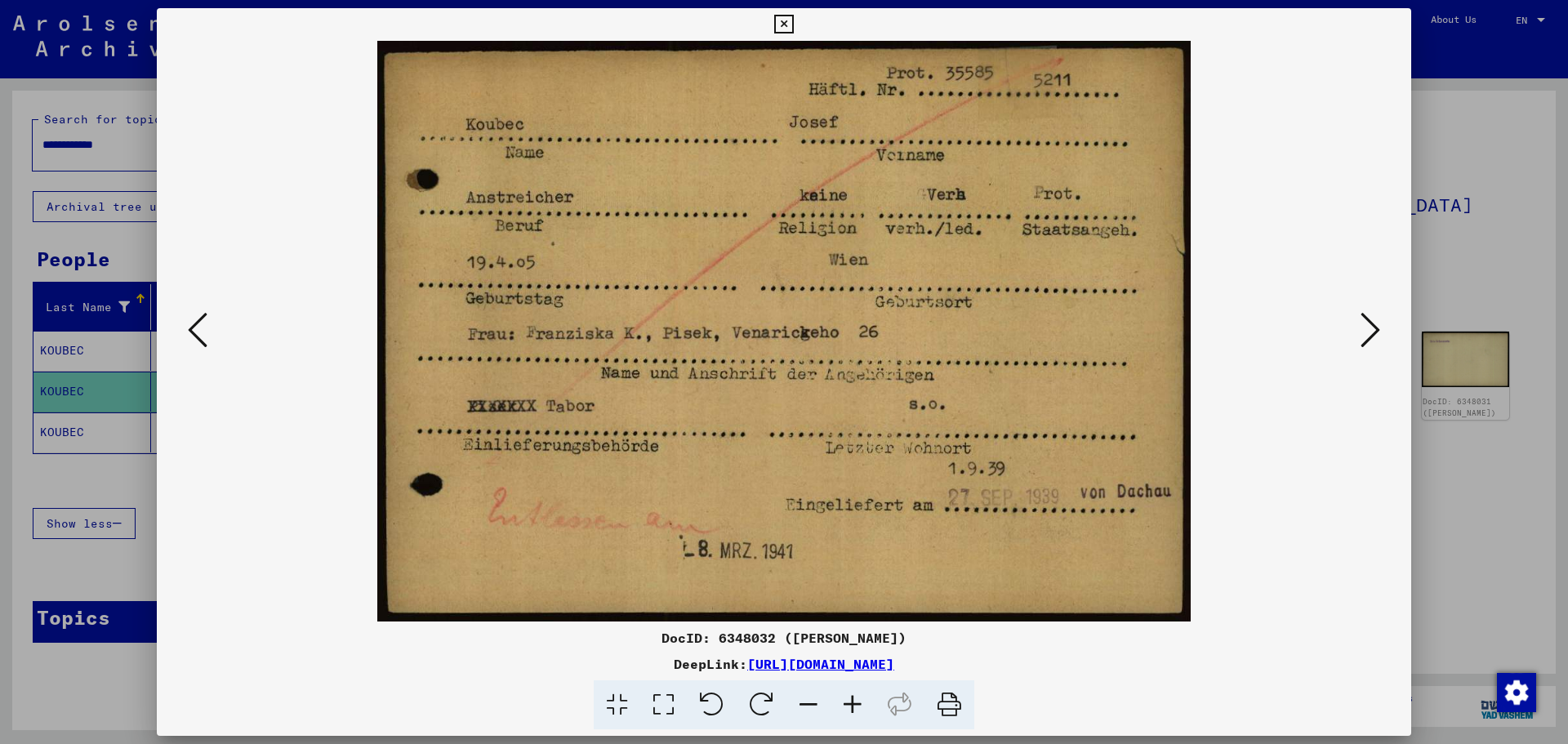
click at [1374, 324] on icon at bounding box center [1370, 330] width 20 height 39
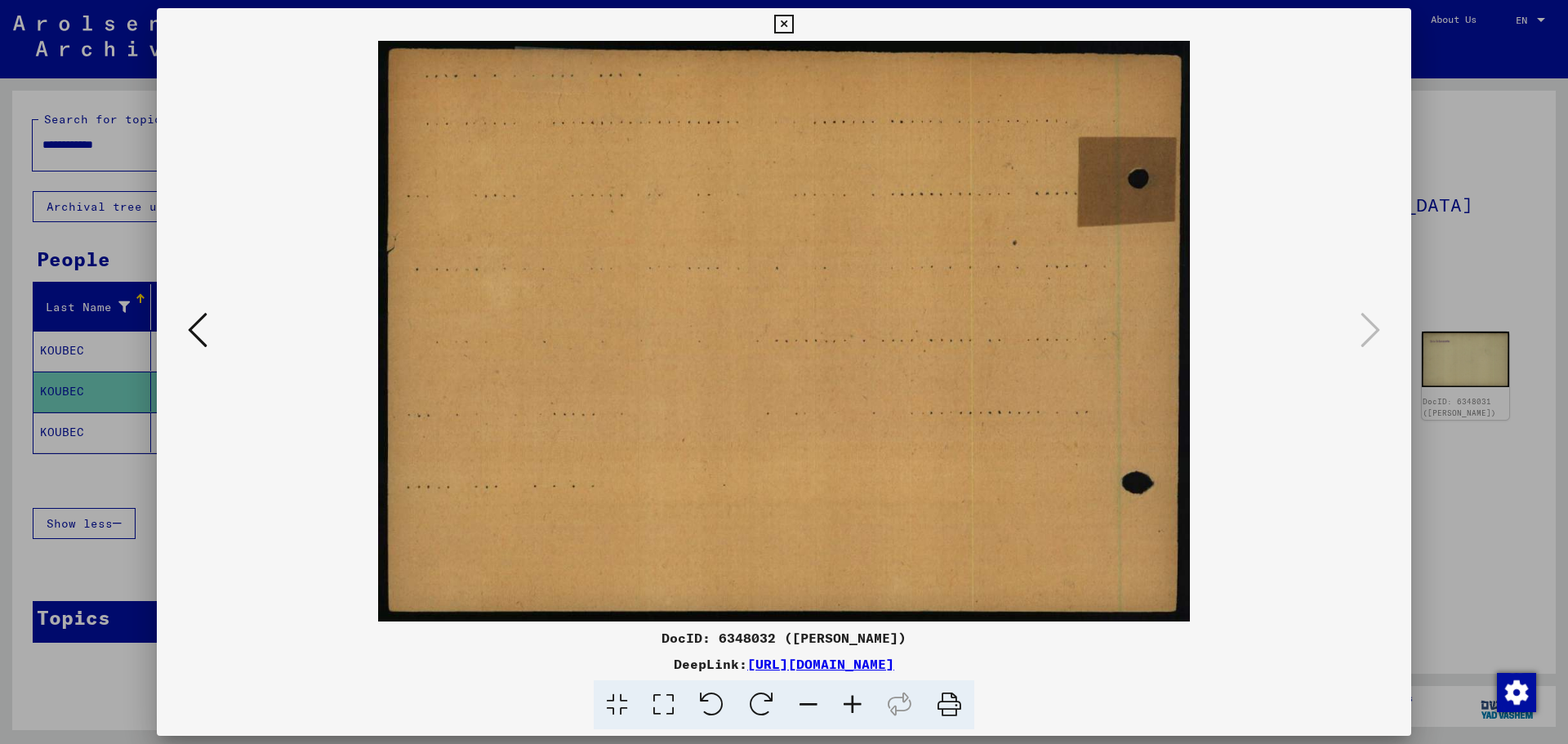
drag, startPoint x: 1464, startPoint y: 491, endPoint x: 1451, endPoint y: 491, distance: 13.0
click at [1463, 491] on div at bounding box center [784, 372] width 1568 height 744
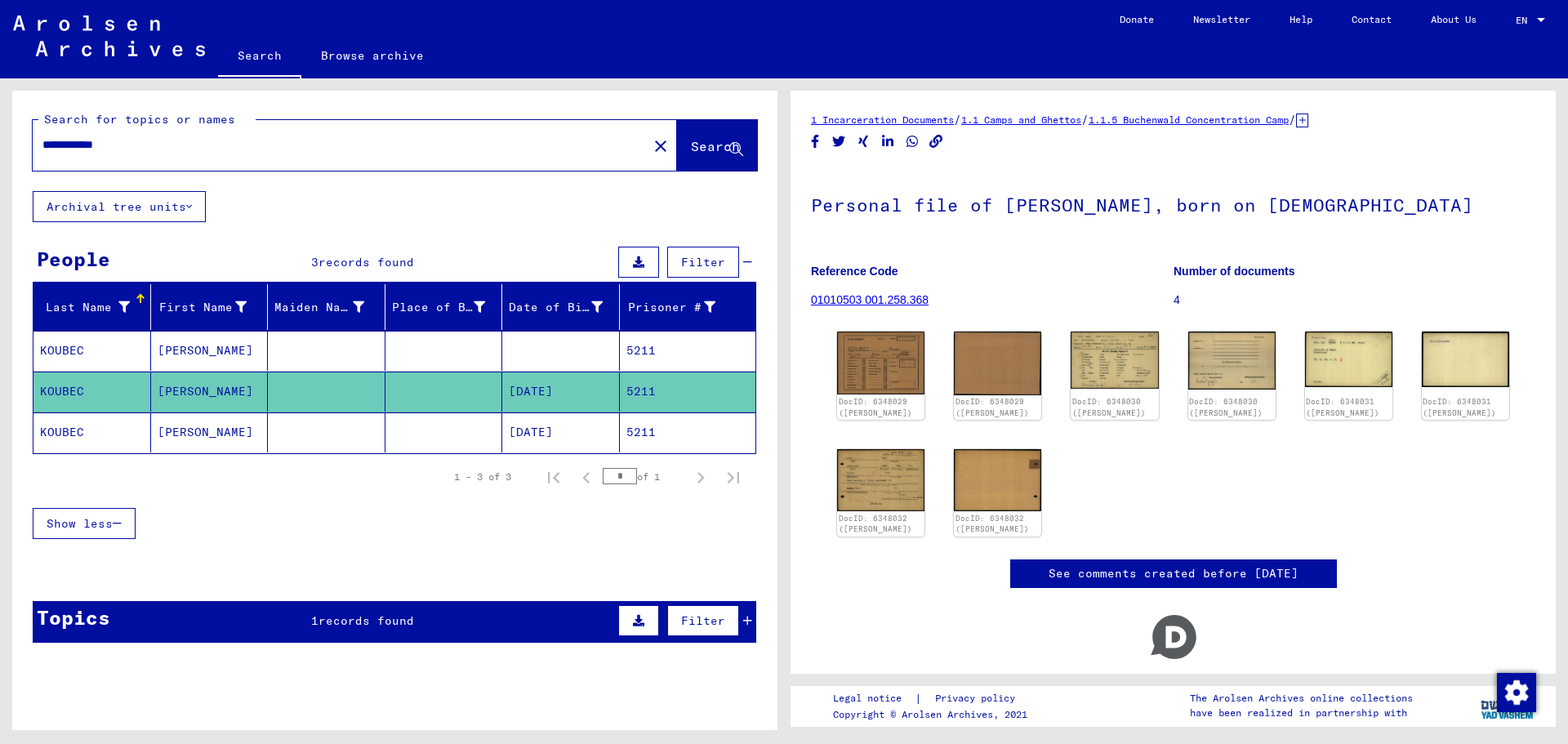
click at [541, 424] on mat-cell "[DATE]" at bounding box center [561, 432] width 117 height 40
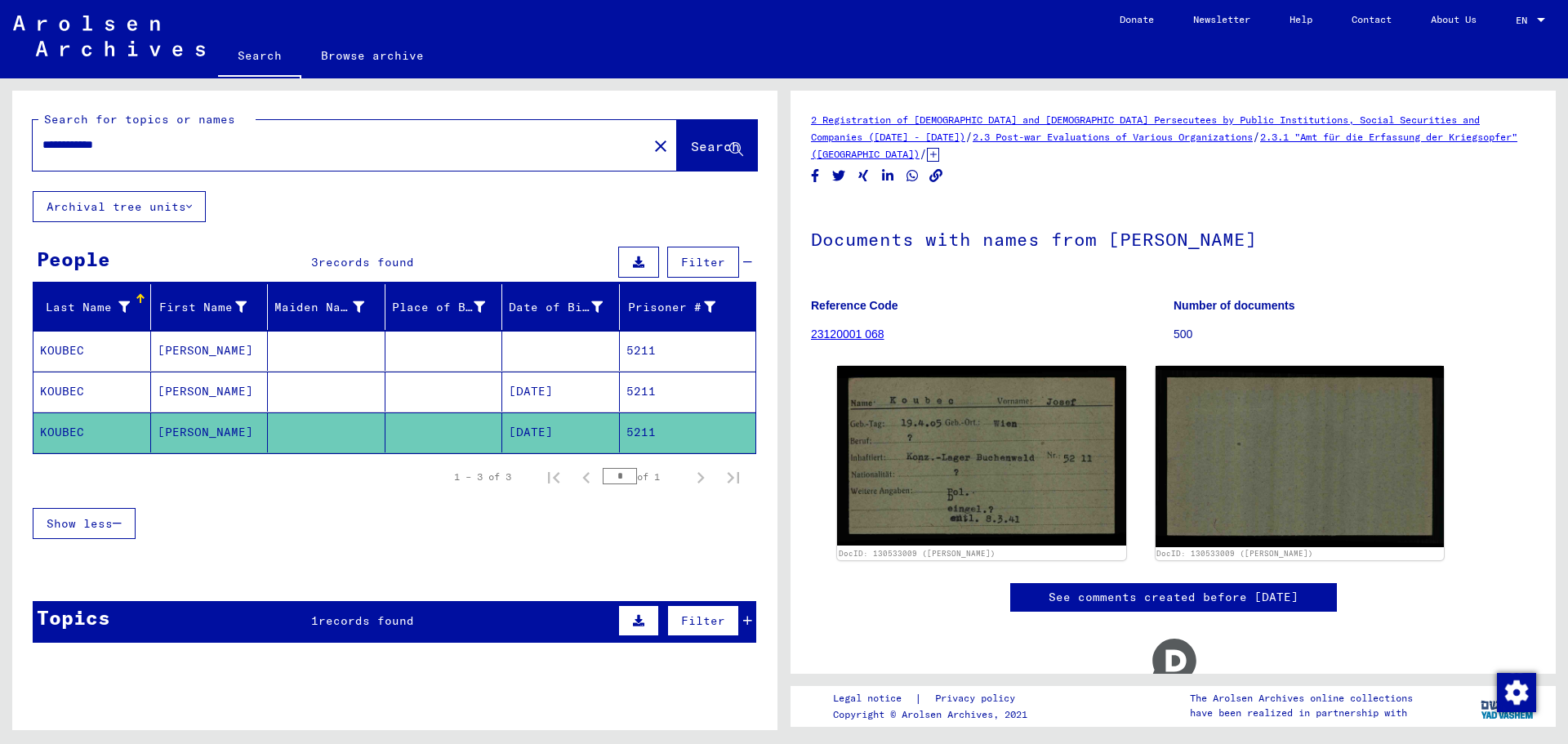
drag, startPoint x: 87, startPoint y: 147, endPoint x: 0, endPoint y: 137, distance: 87.6
click at [0, 137] on div "**********" at bounding box center [391, 404] width 784 height 652
paste input "text"
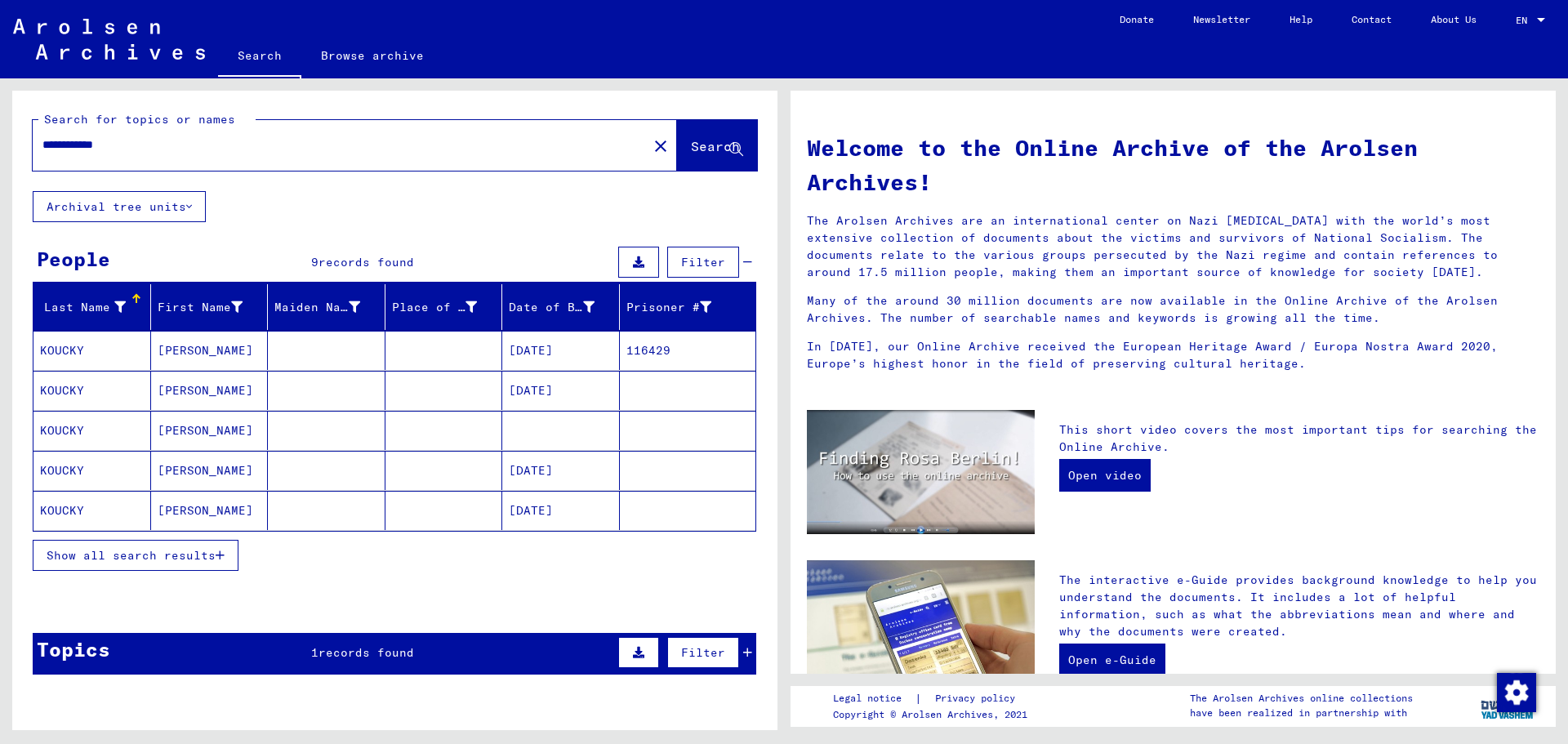
click at [153, 553] on span "Show all search results" at bounding box center [131, 555] width 169 height 15
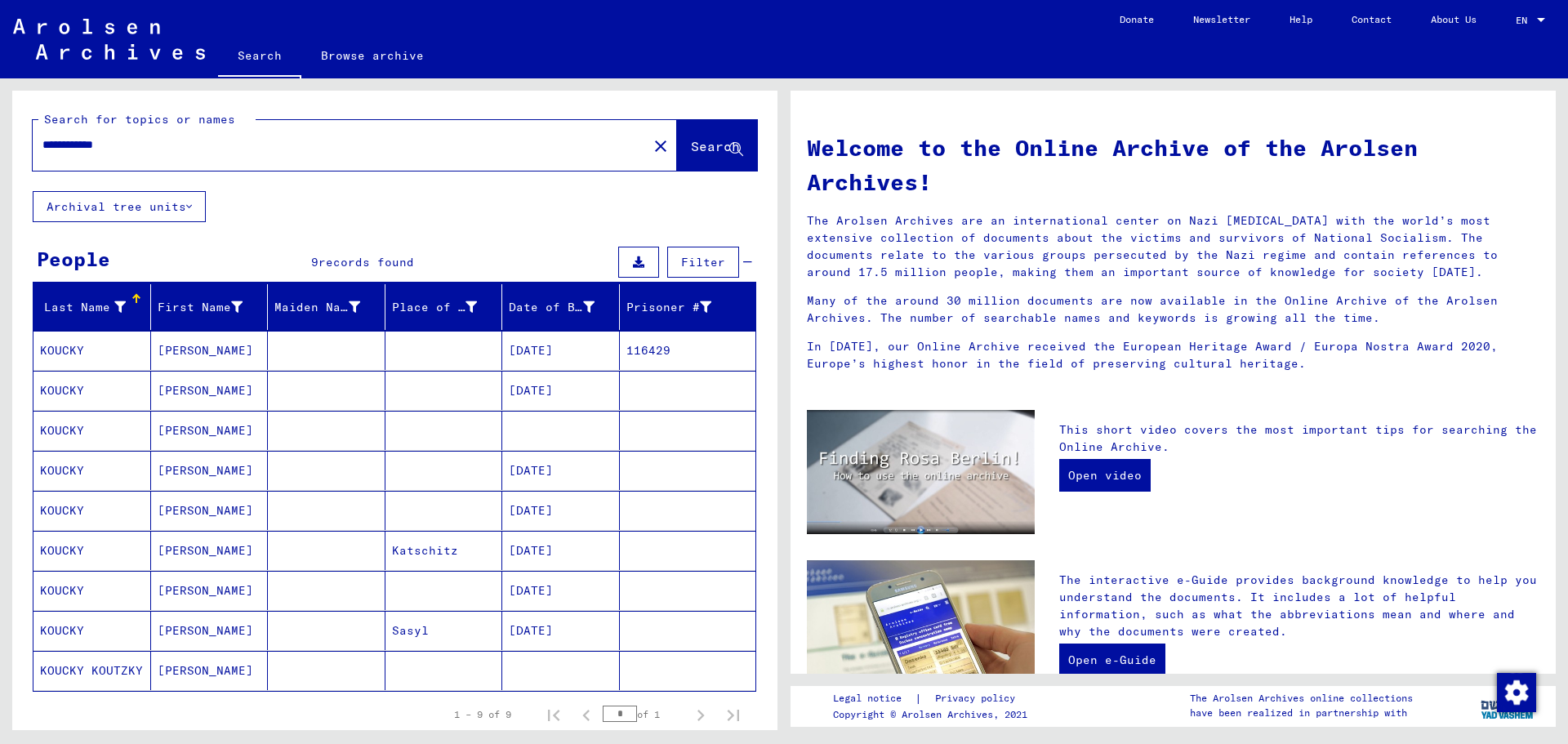
drag, startPoint x: 109, startPoint y: 147, endPoint x: 0, endPoint y: 147, distance: 109.0
click at [0, 147] on div "**********" at bounding box center [391, 404] width 784 height 652
paste input "text"
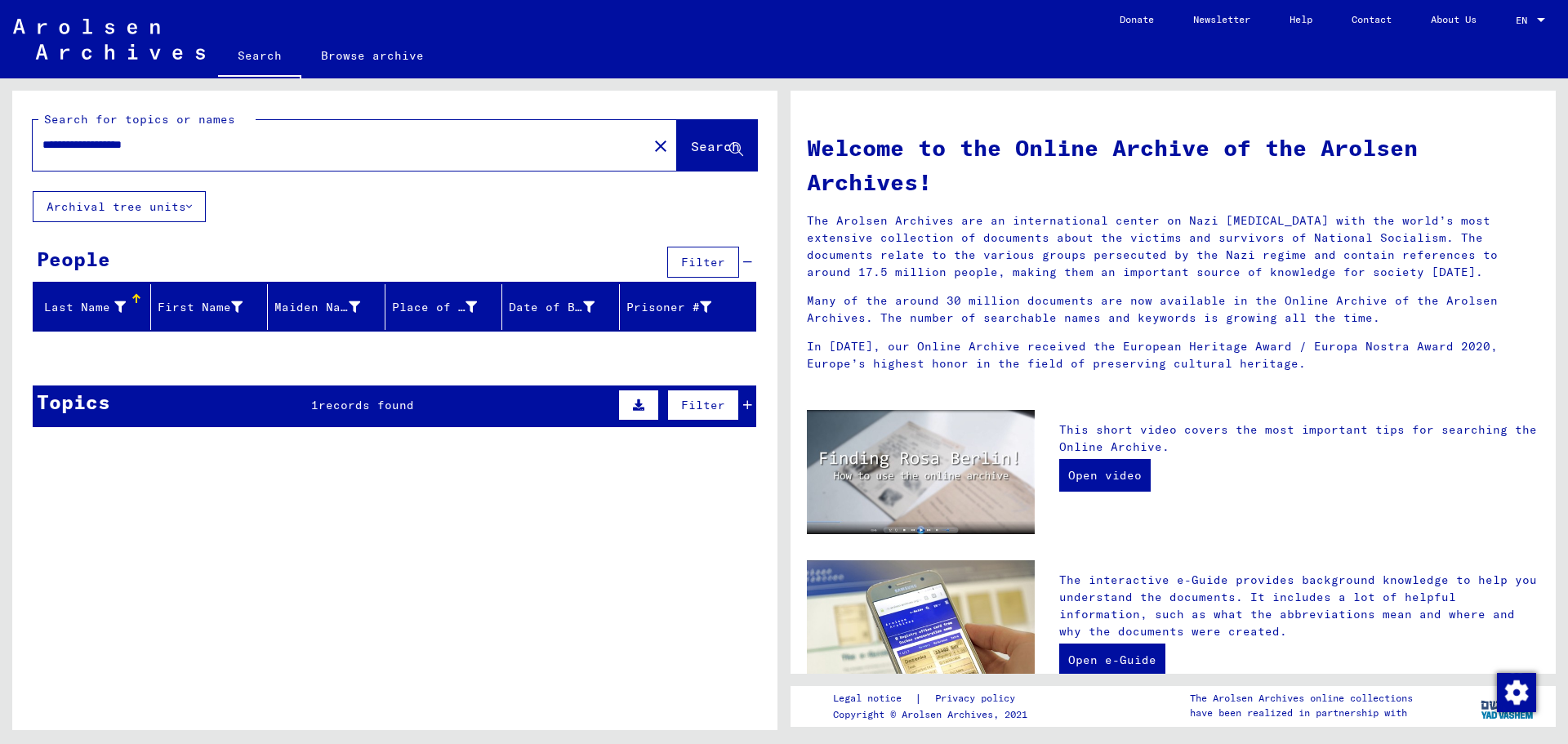
drag, startPoint x: 114, startPoint y: 141, endPoint x: 270, endPoint y: 155, distance: 156.6
click at [270, 155] on div "**********" at bounding box center [330, 145] width 596 height 37
type input "*********"
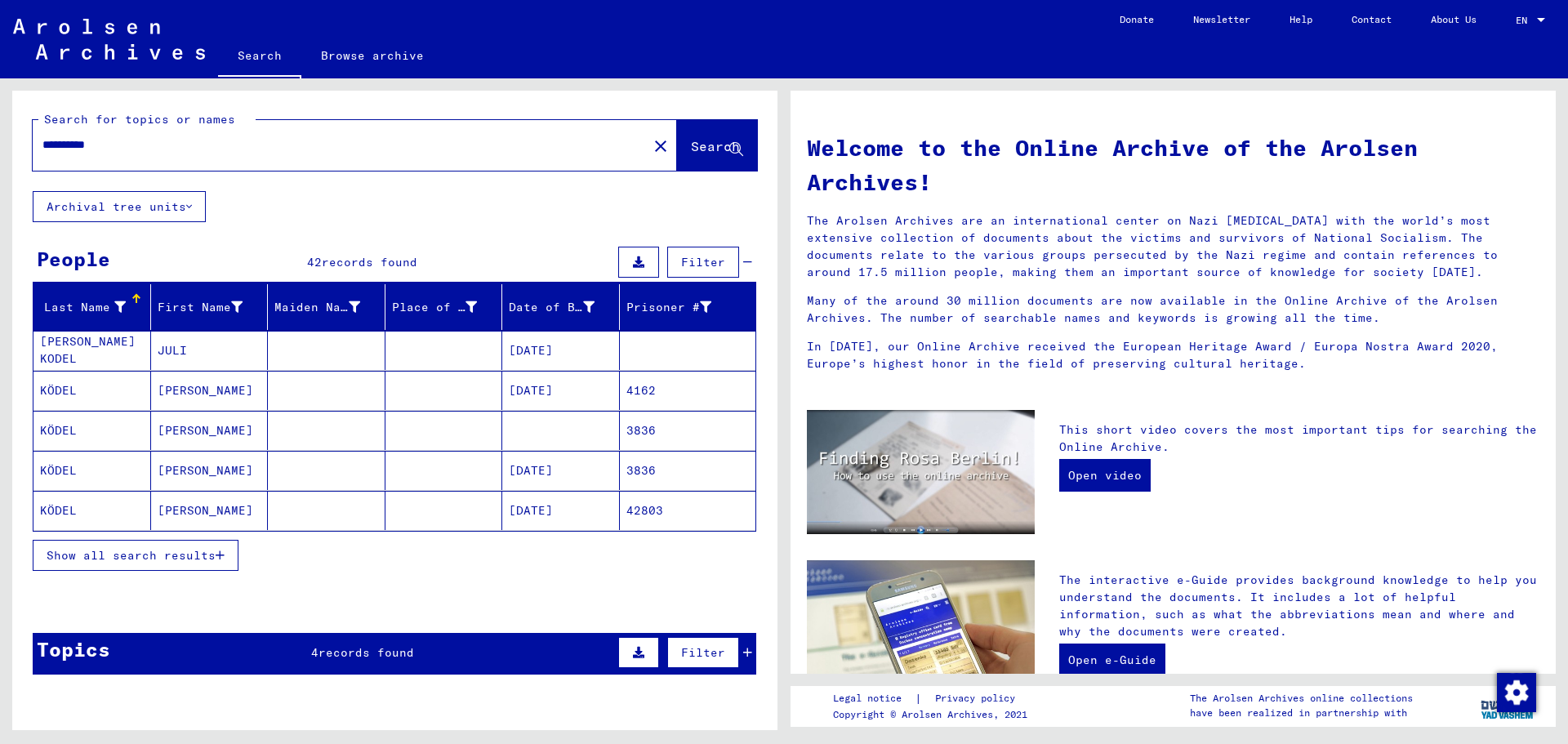
click at [177, 552] on span "Show all search results" at bounding box center [131, 555] width 169 height 15
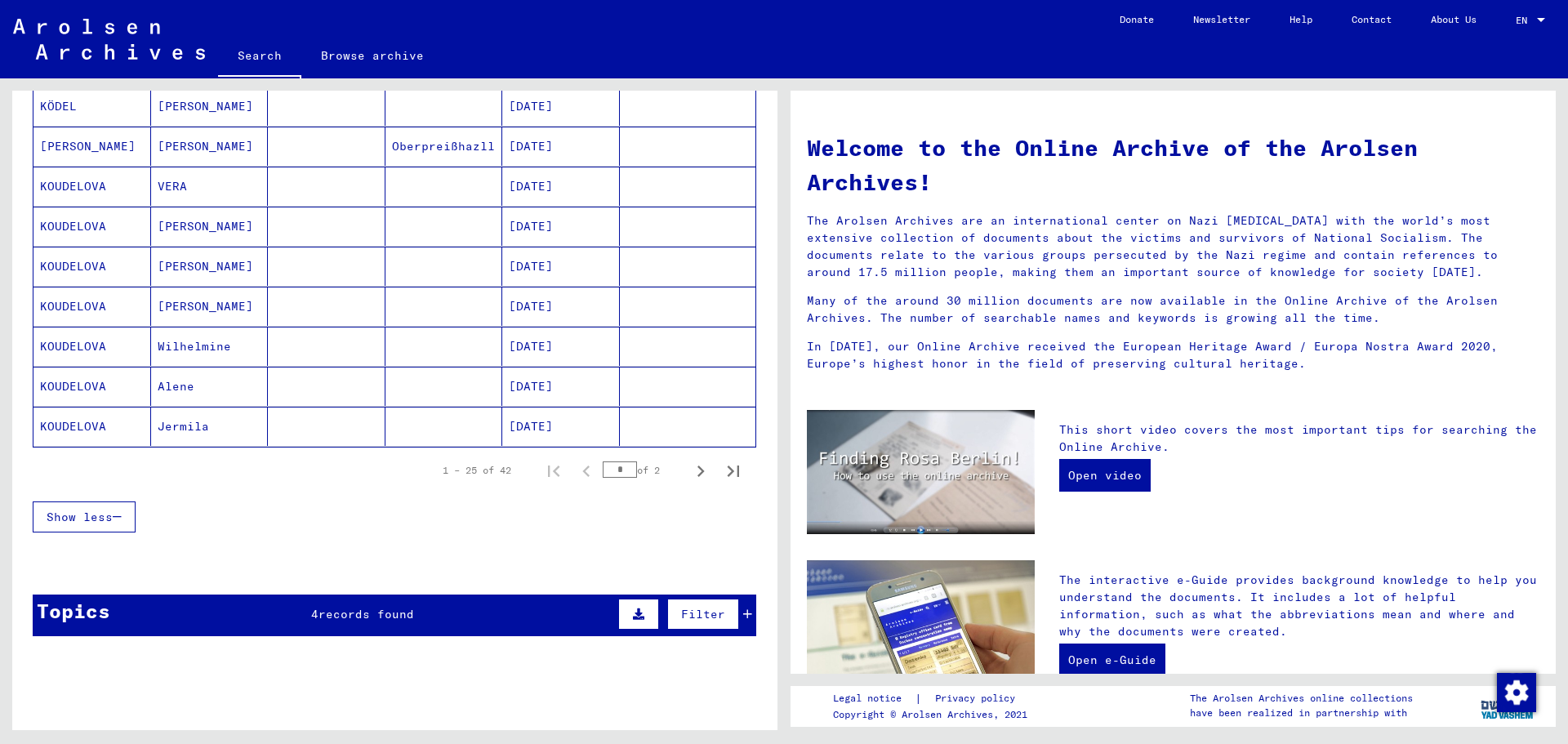
scroll to position [899, 0]
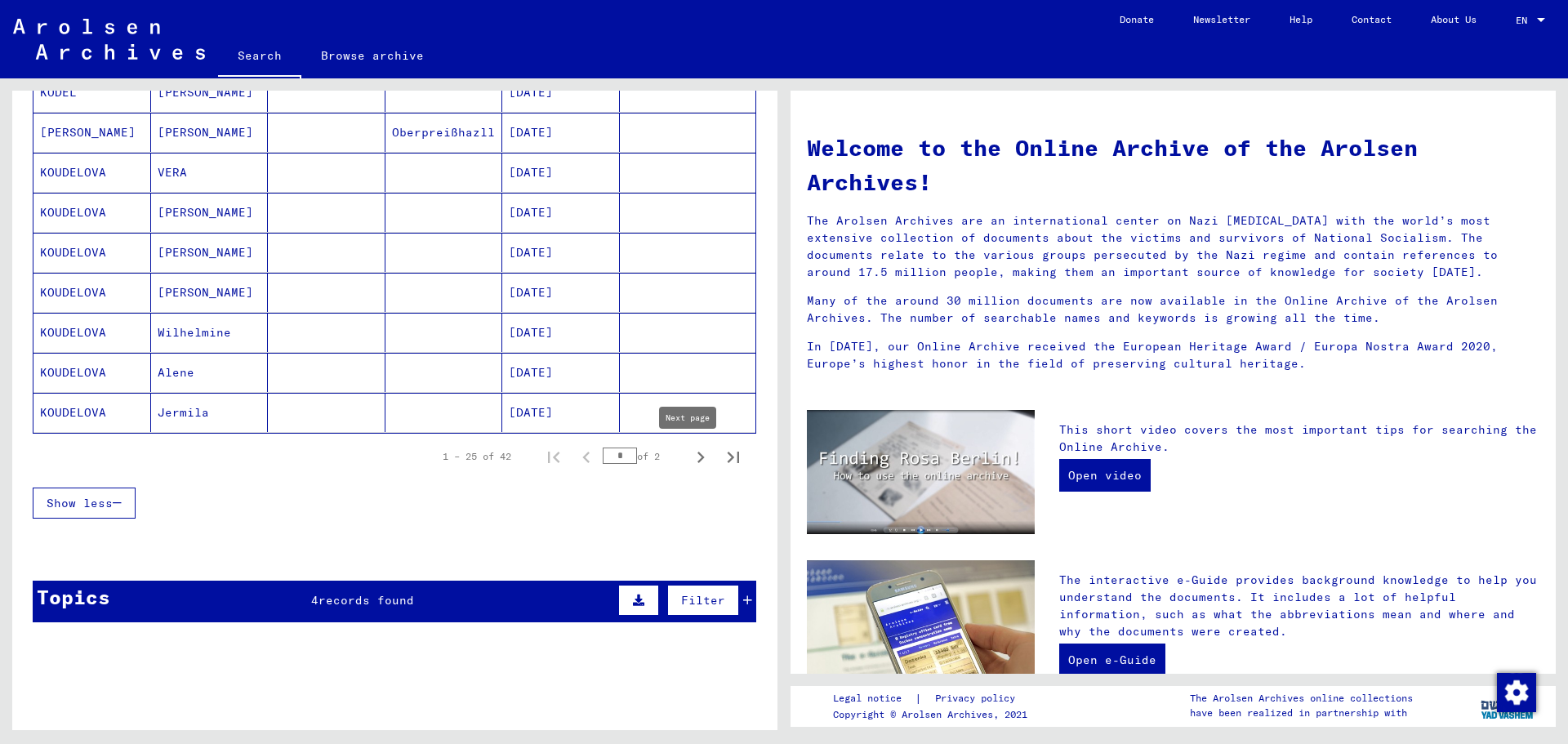
click at [697, 457] on icon "Next page" at bounding box center [701, 457] width 7 height 11
type input "*"
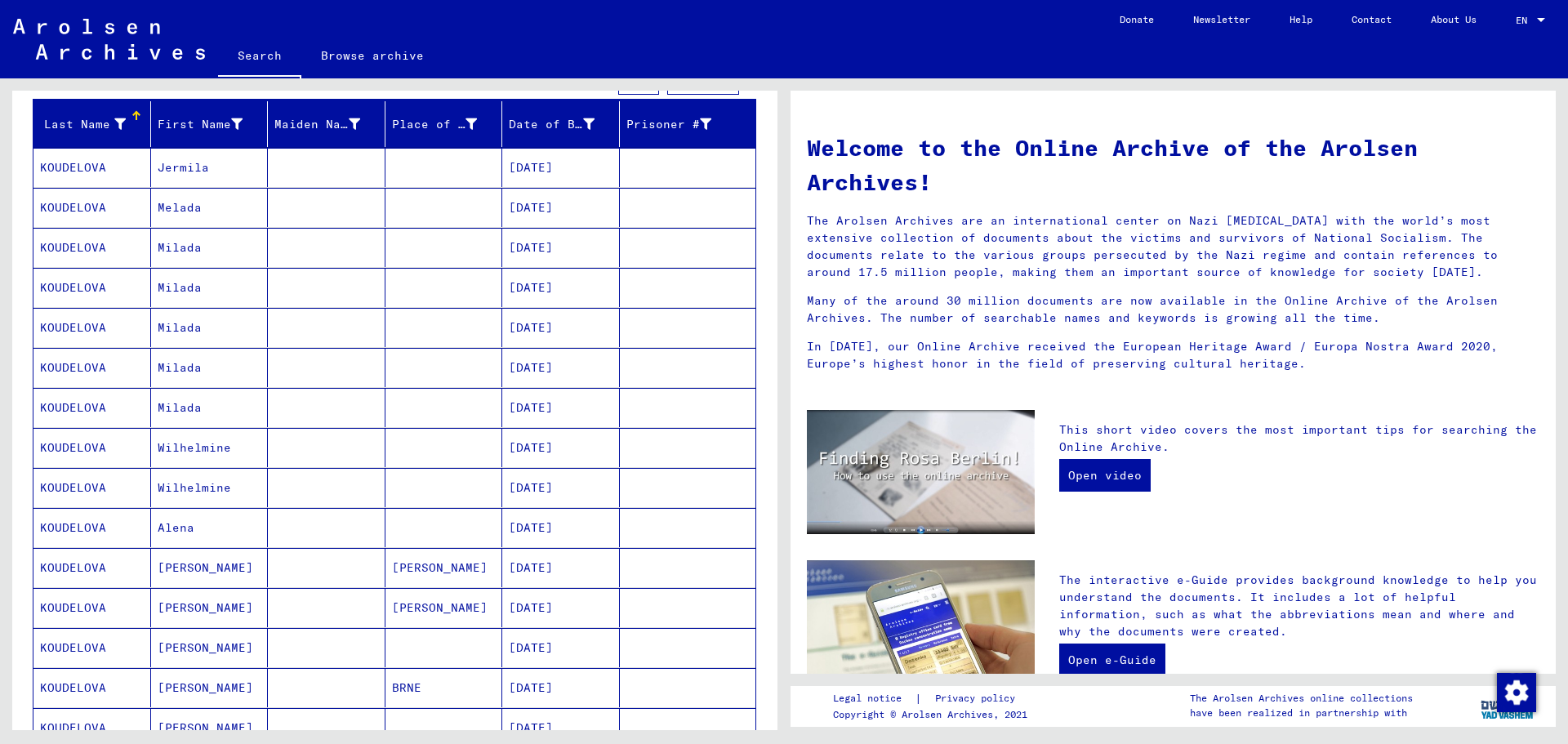
scroll to position [101, 0]
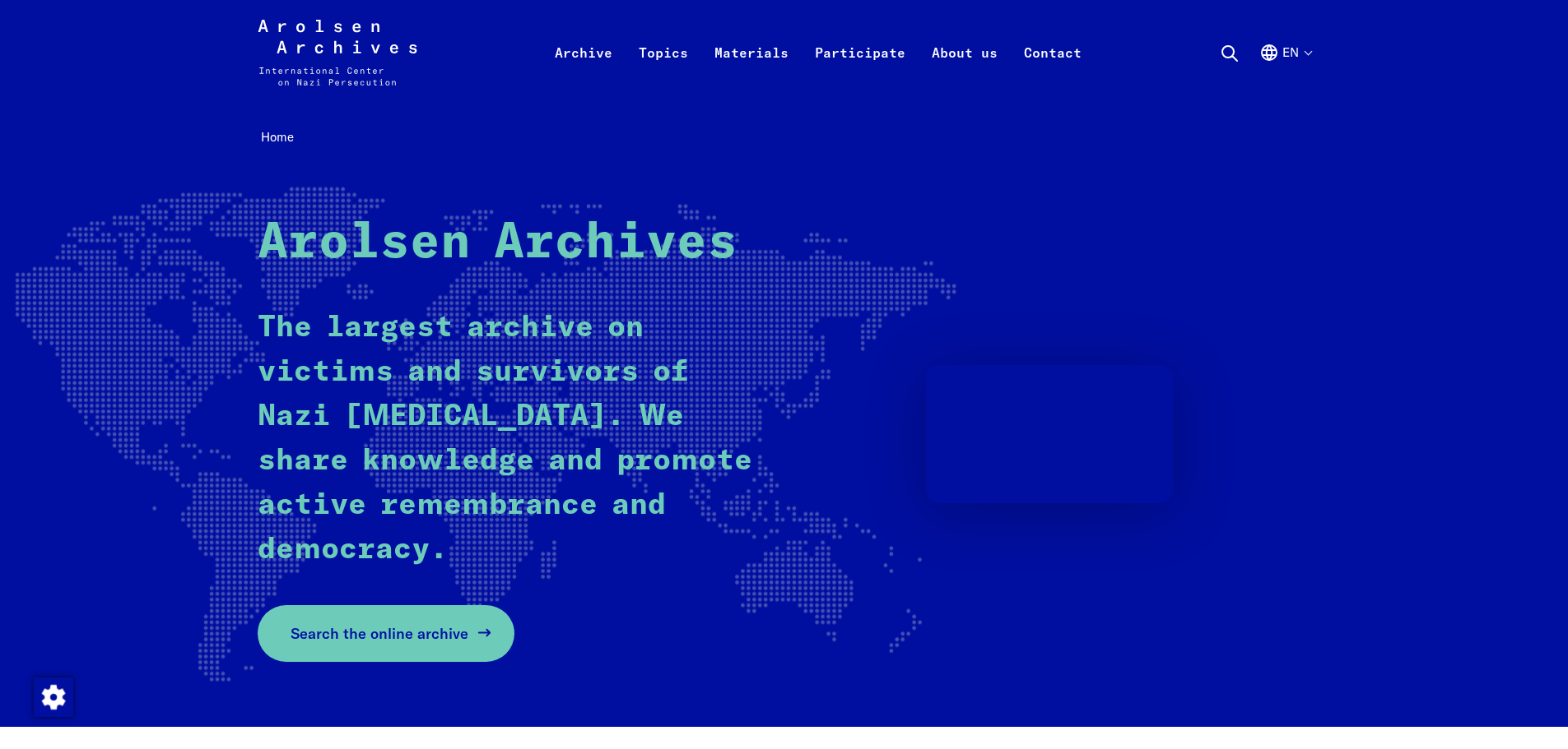
click at [342, 633] on span "Search the online archive" at bounding box center [379, 633] width 178 height 22
